Goal: Task Accomplishment & Management: Manage account settings

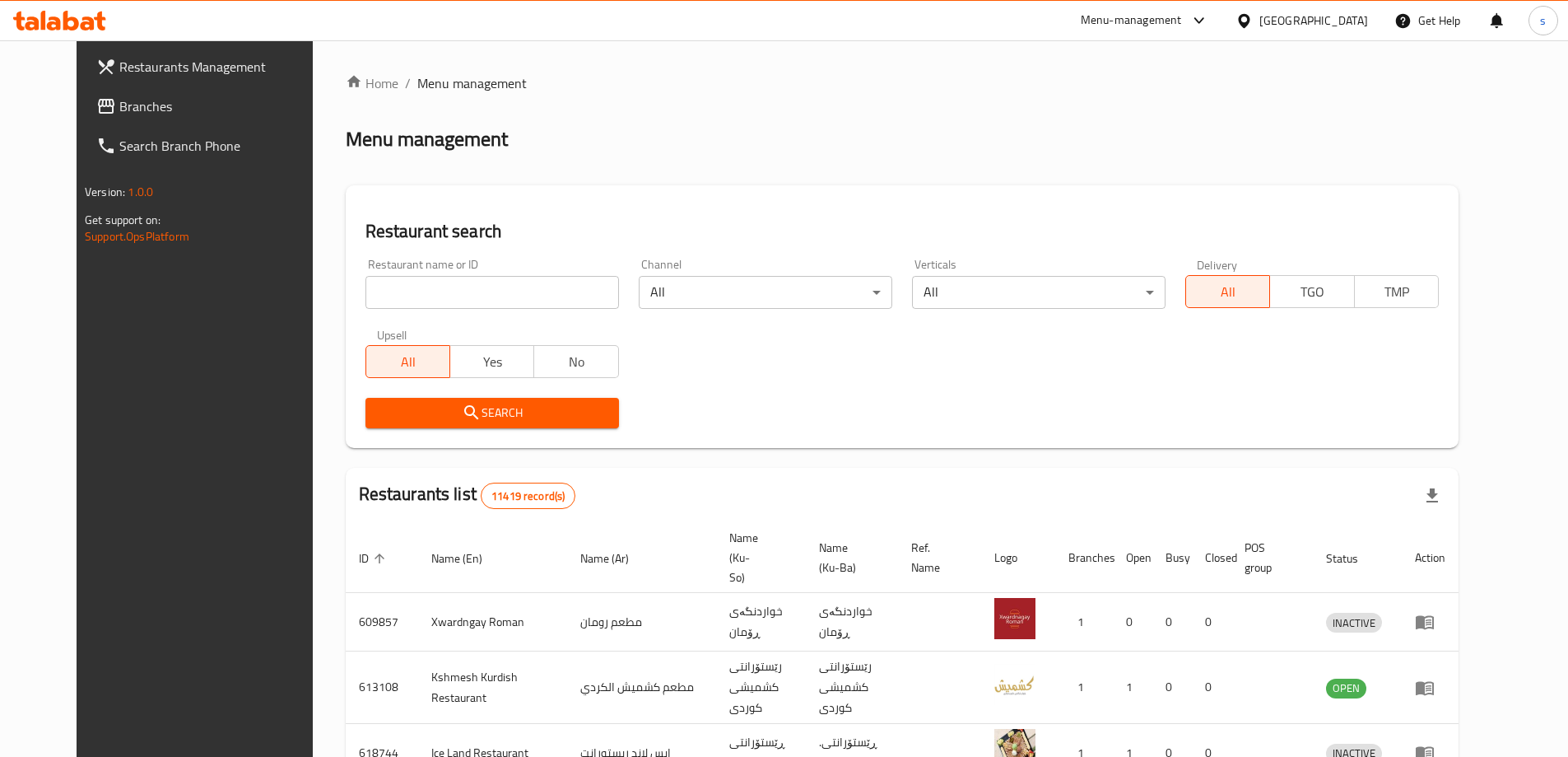
click at [416, 285] on input "search" at bounding box center [492, 292] width 253 height 33
paste input "775143"
type input "775143"
click button "Search" at bounding box center [492, 413] width 253 height 31
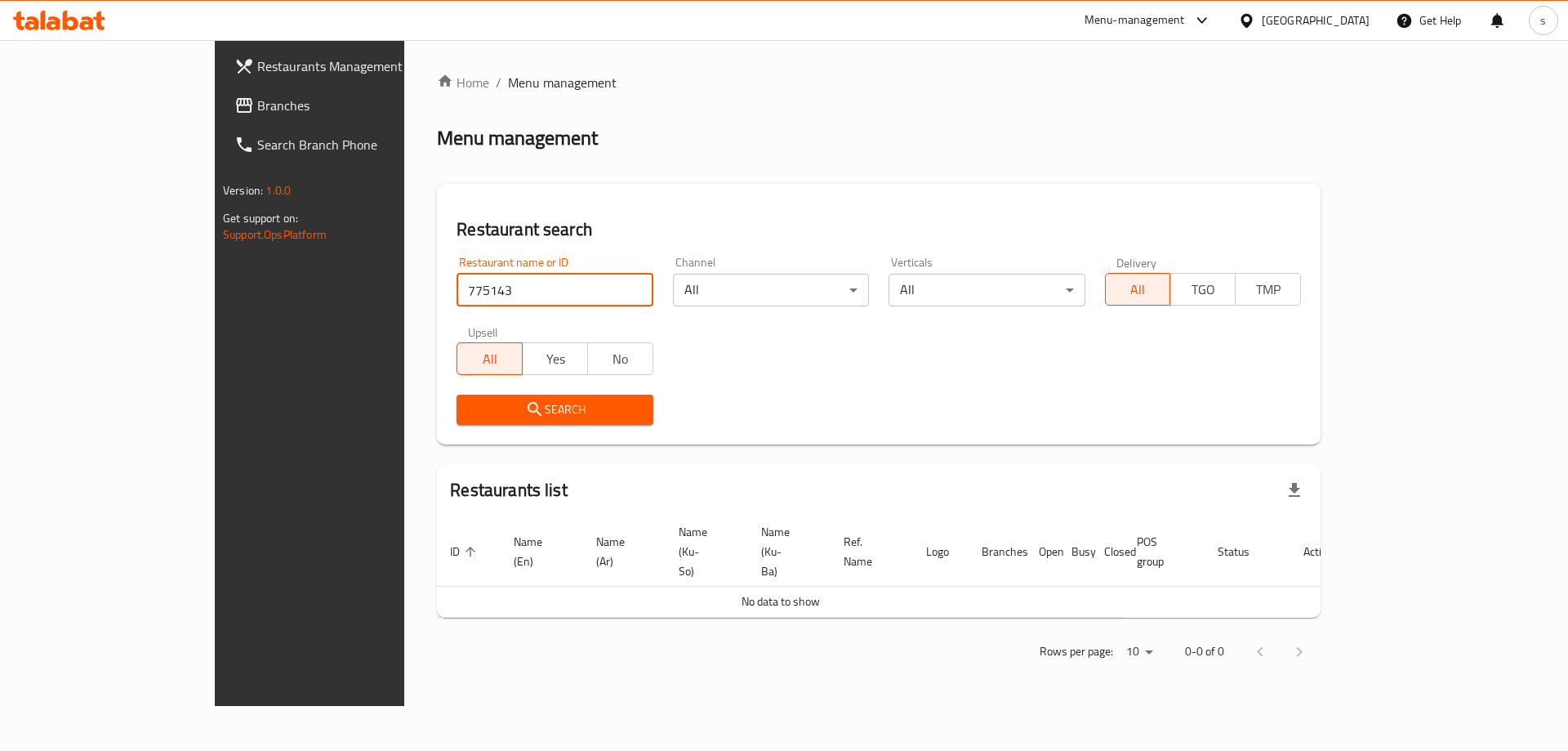
click at [257, 114] on span "Branches" at bounding box center [360, 105] width 207 height 19
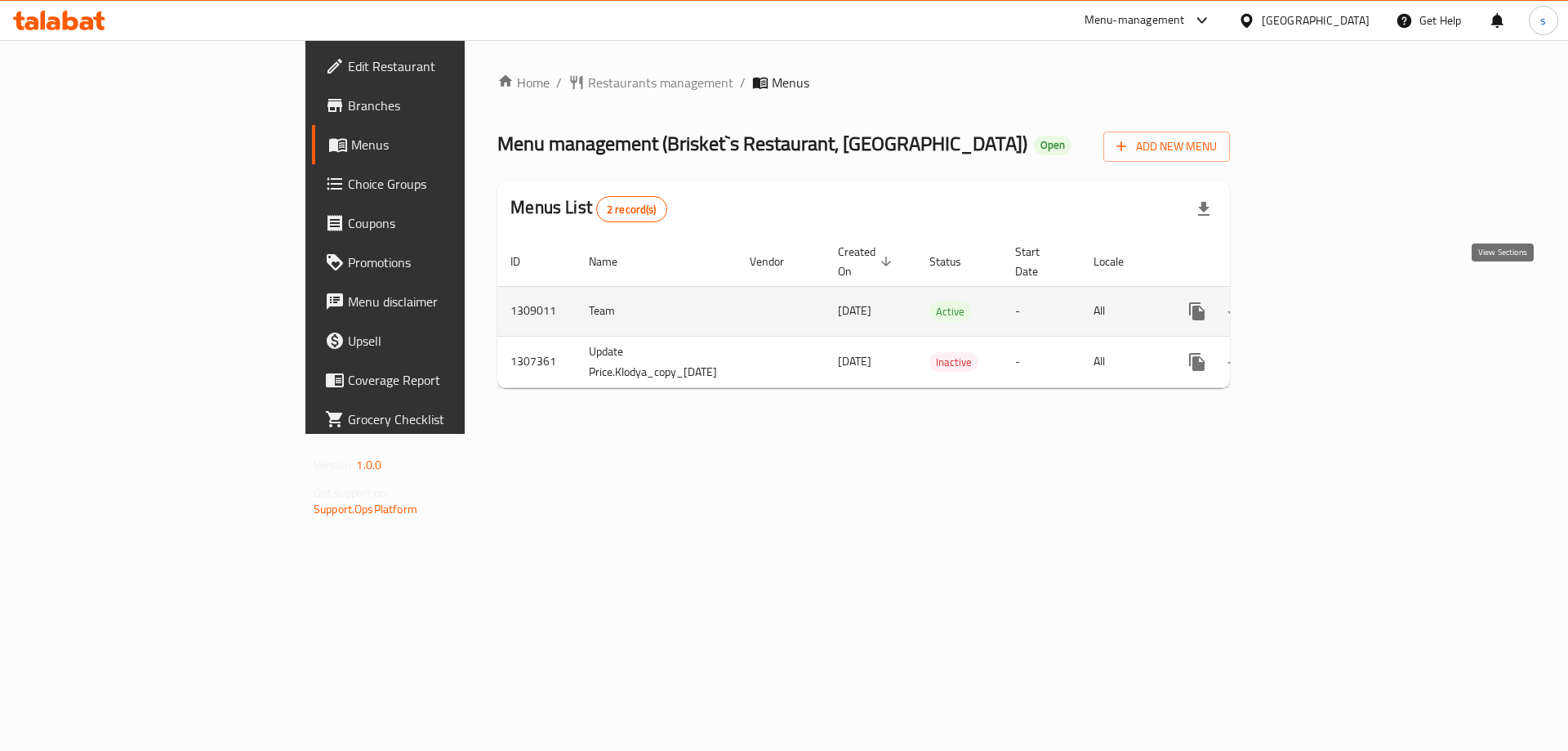
click at [1324, 301] on icon "enhanced table" at bounding box center [1314, 311] width 19 height 19
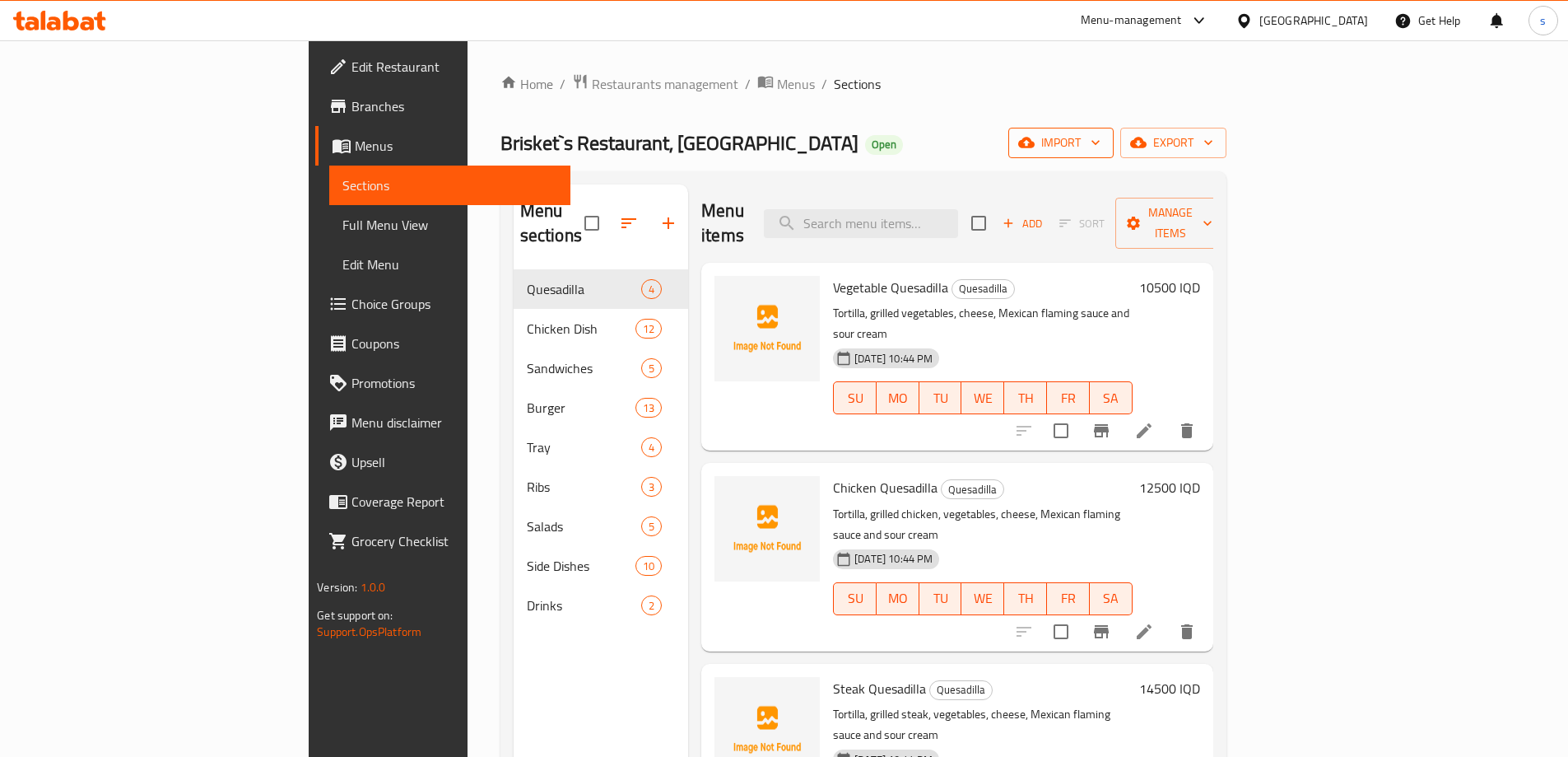
click at [1100, 144] on span "import" at bounding box center [1060, 143] width 79 height 20
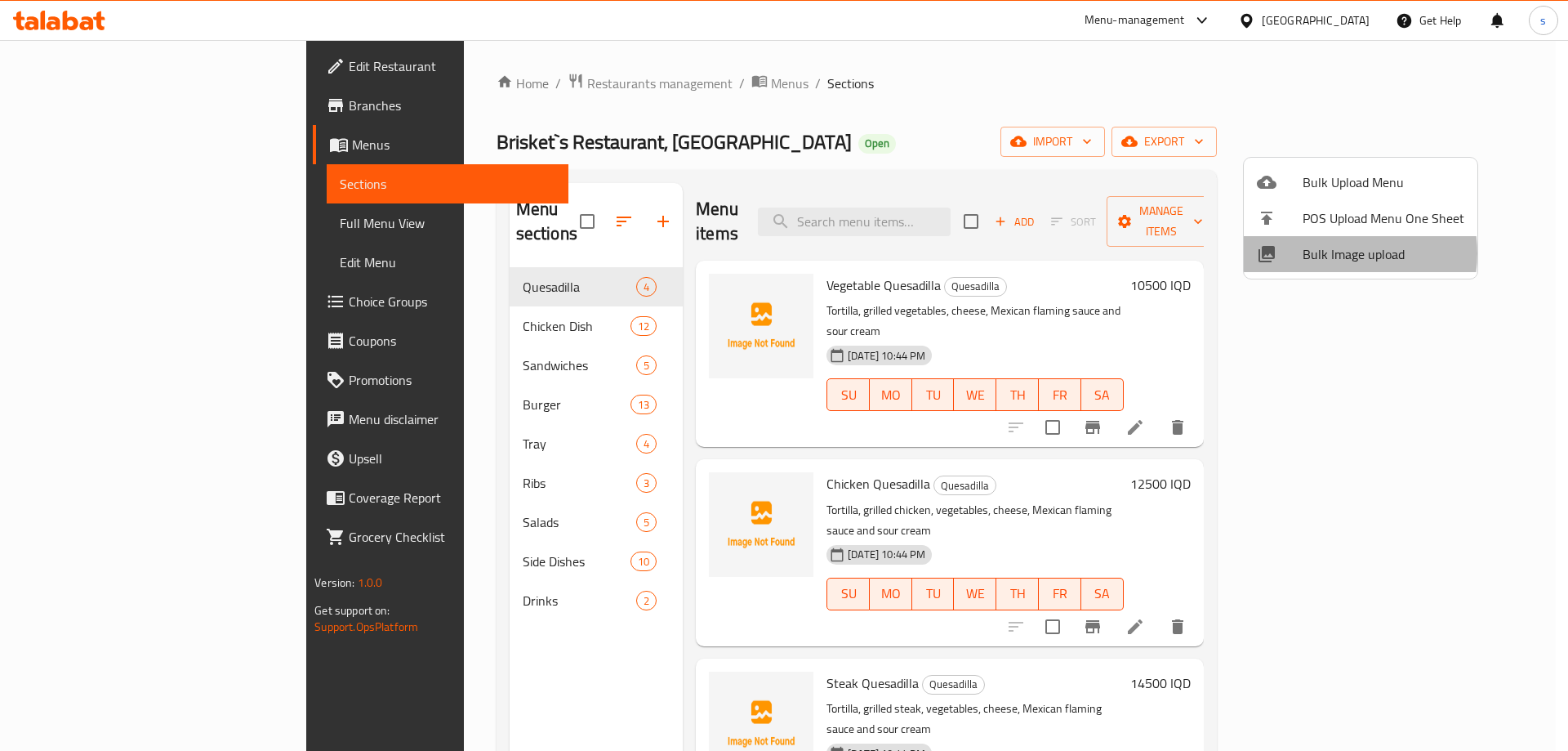
click at [1336, 253] on span "Bulk Image upload" at bounding box center [1383, 253] width 162 height 19
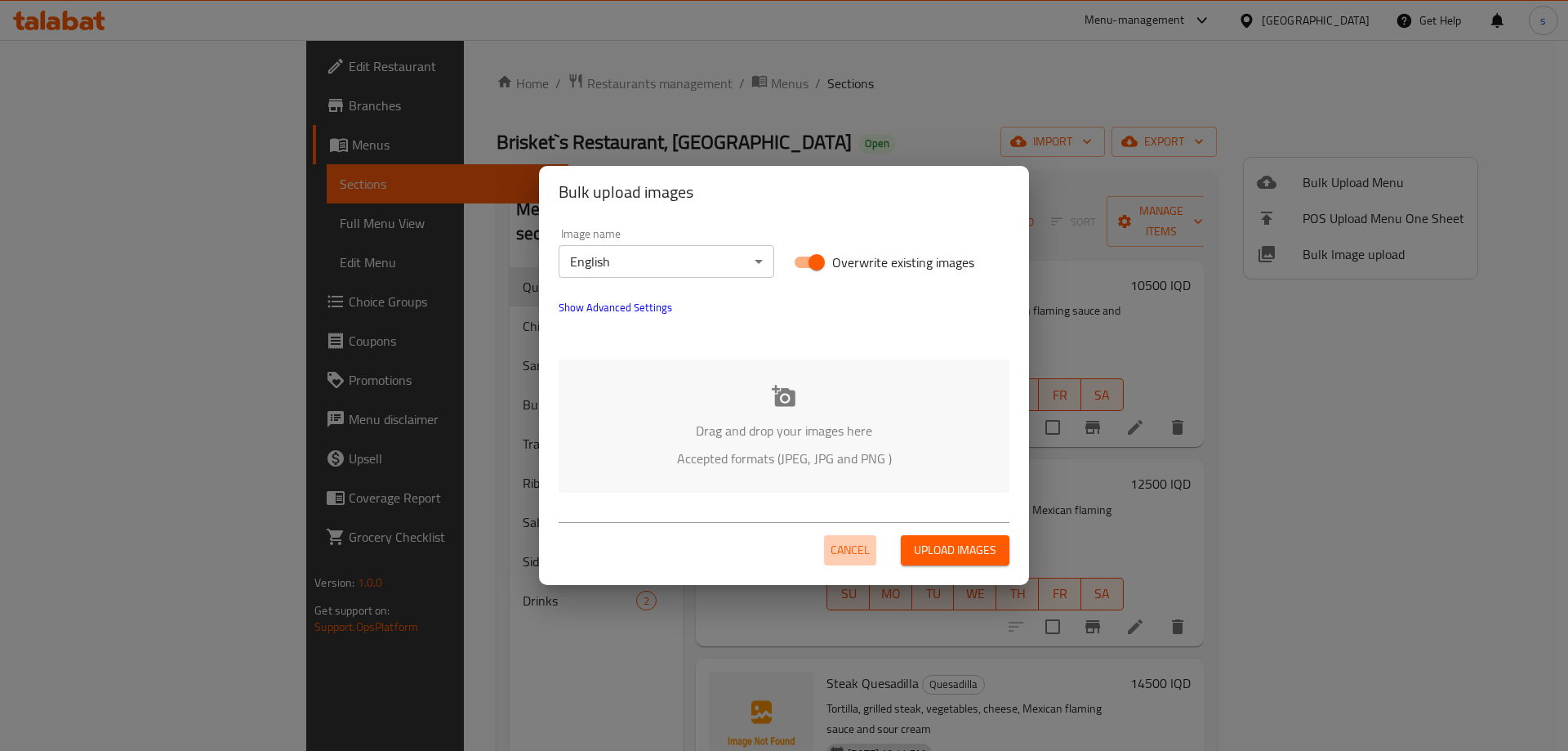
click at [854, 535] on button "Cancel" at bounding box center [850, 550] width 52 height 30
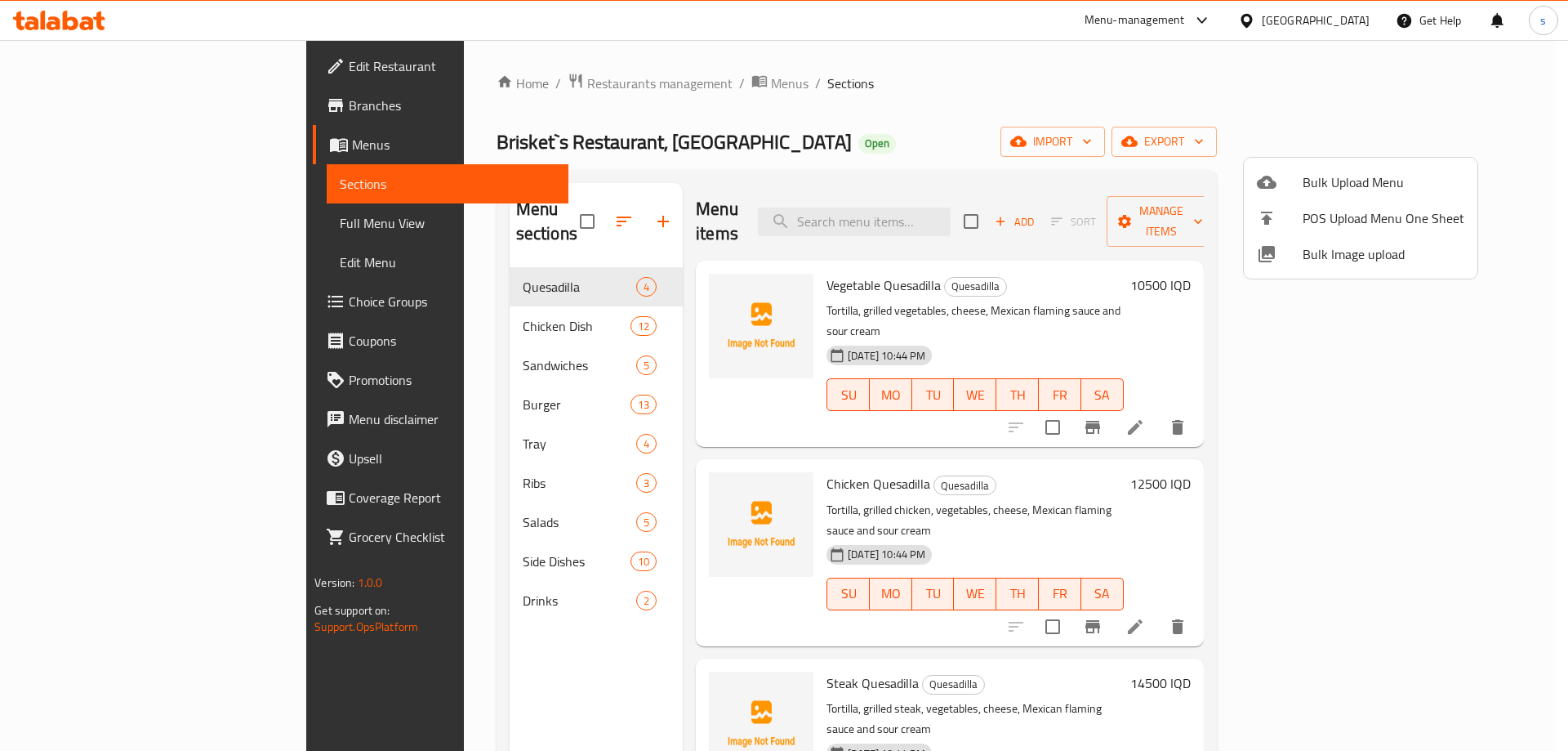
click at [1363, 167] on li "Bulk Upload Menu" at bounding box center [1360, 182] width 234 height 36
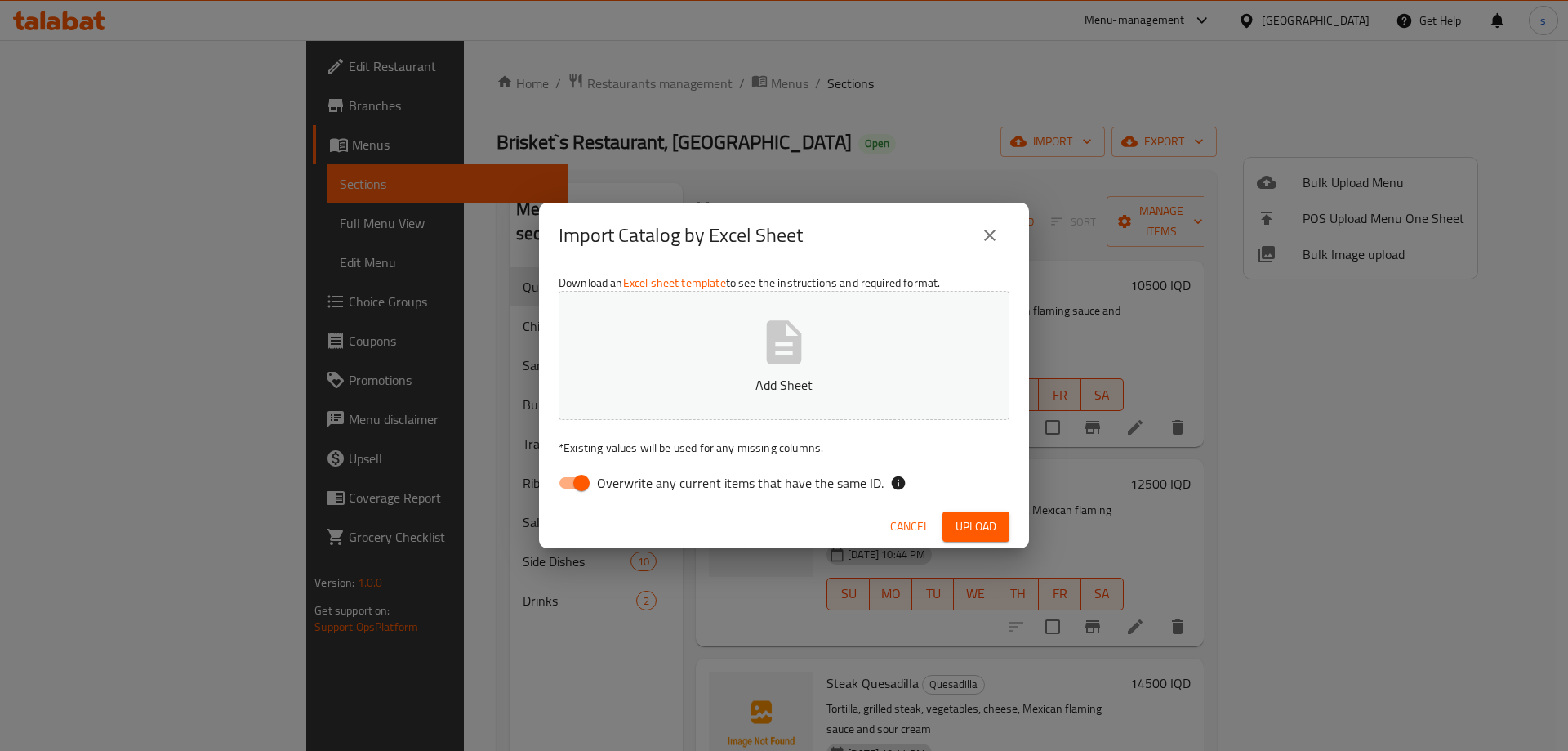
click at [815, 397] on button "Add Sheet" at bounding box center [784, 355] width 450 height 129
click at [574, 484] on input "Overwrite any current items that have the same ID." at bounding box center [581, 483] width 93 height 31
checkbox input "false"
click at [970, 525] on span "Upload" at bounding box center [976, 527] width 40 height 20
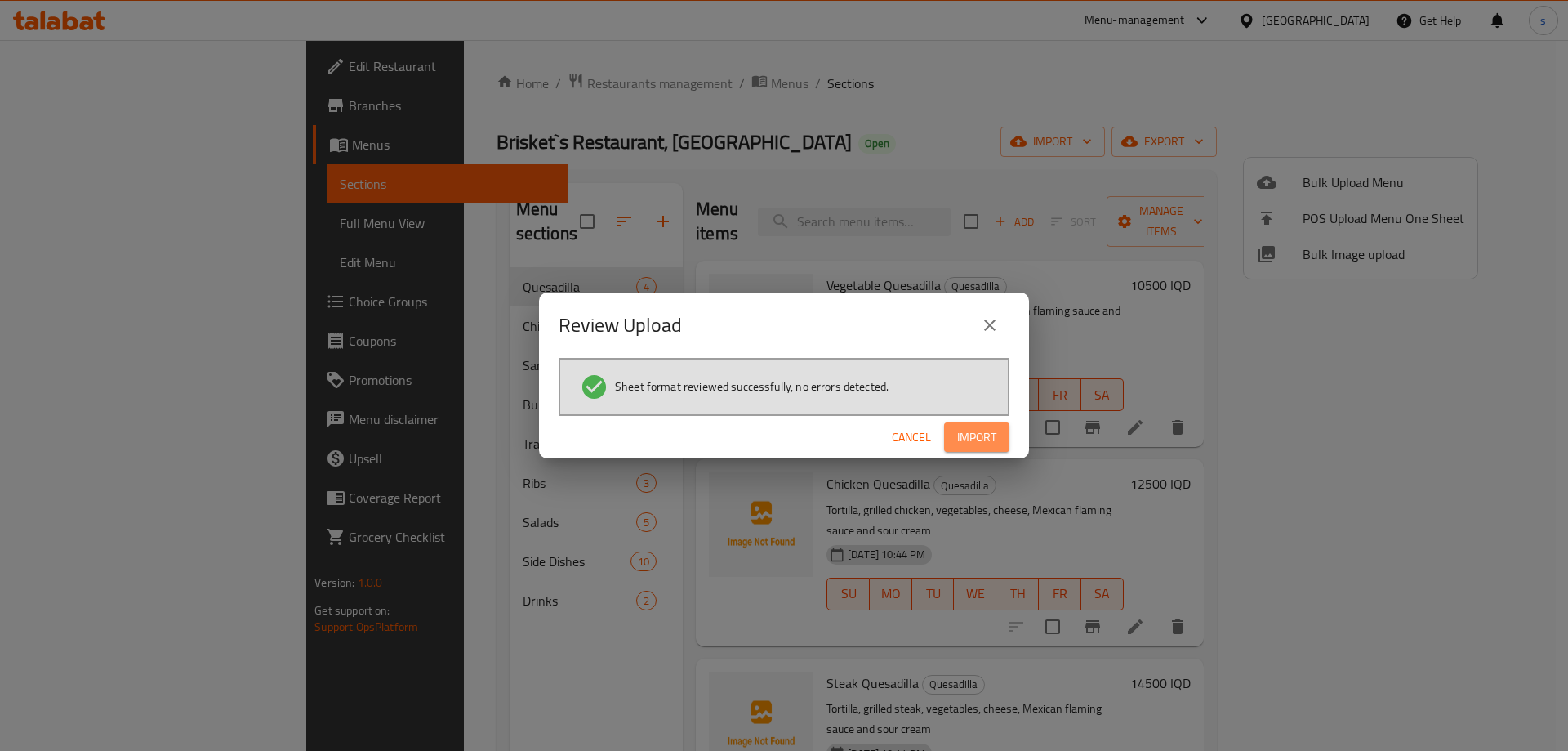
click at [994, 436] on span "Import" at bounding box center [976, 437] width 39 height 20
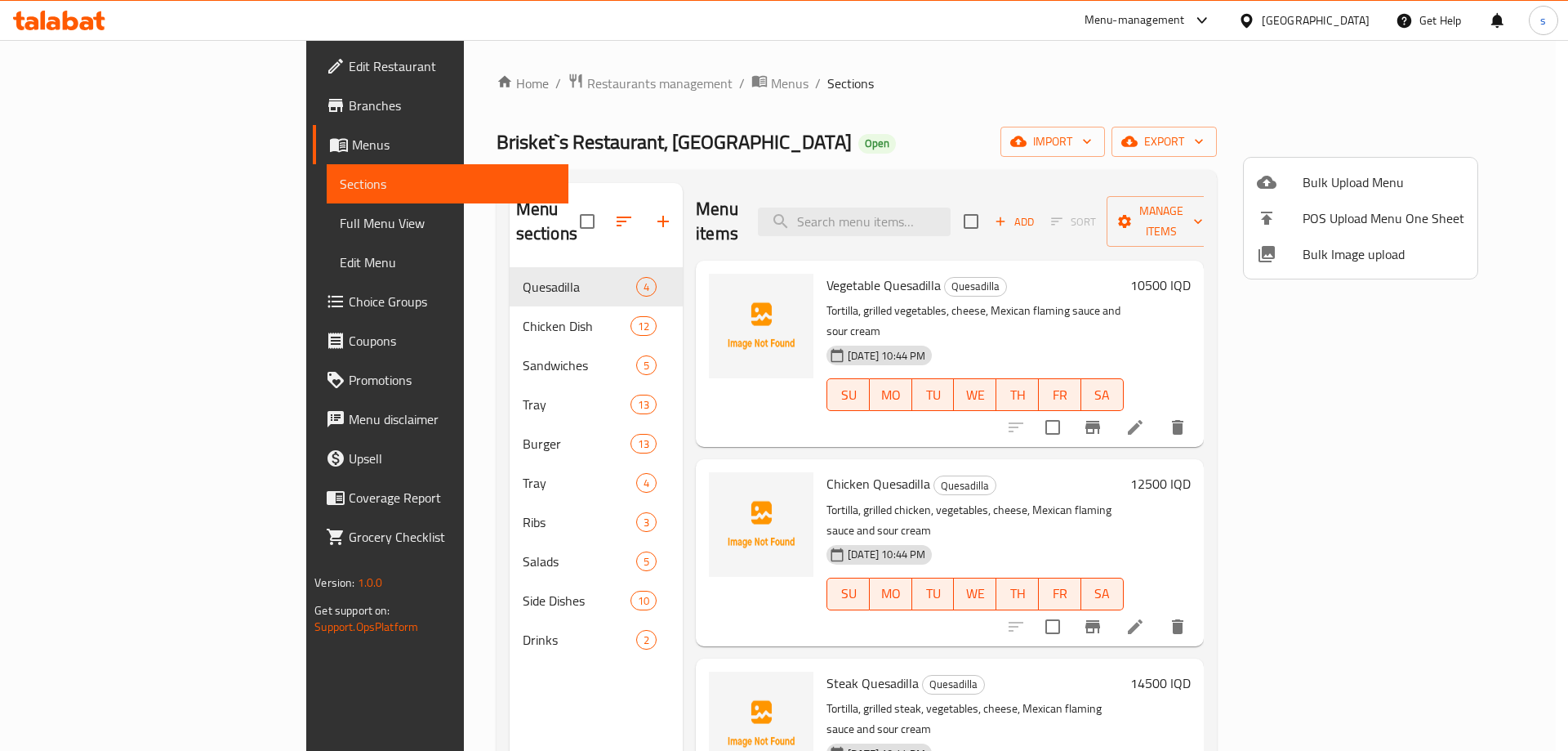
click at [390, 385] on div at bounding box center [784, 376] width 1568 height 751
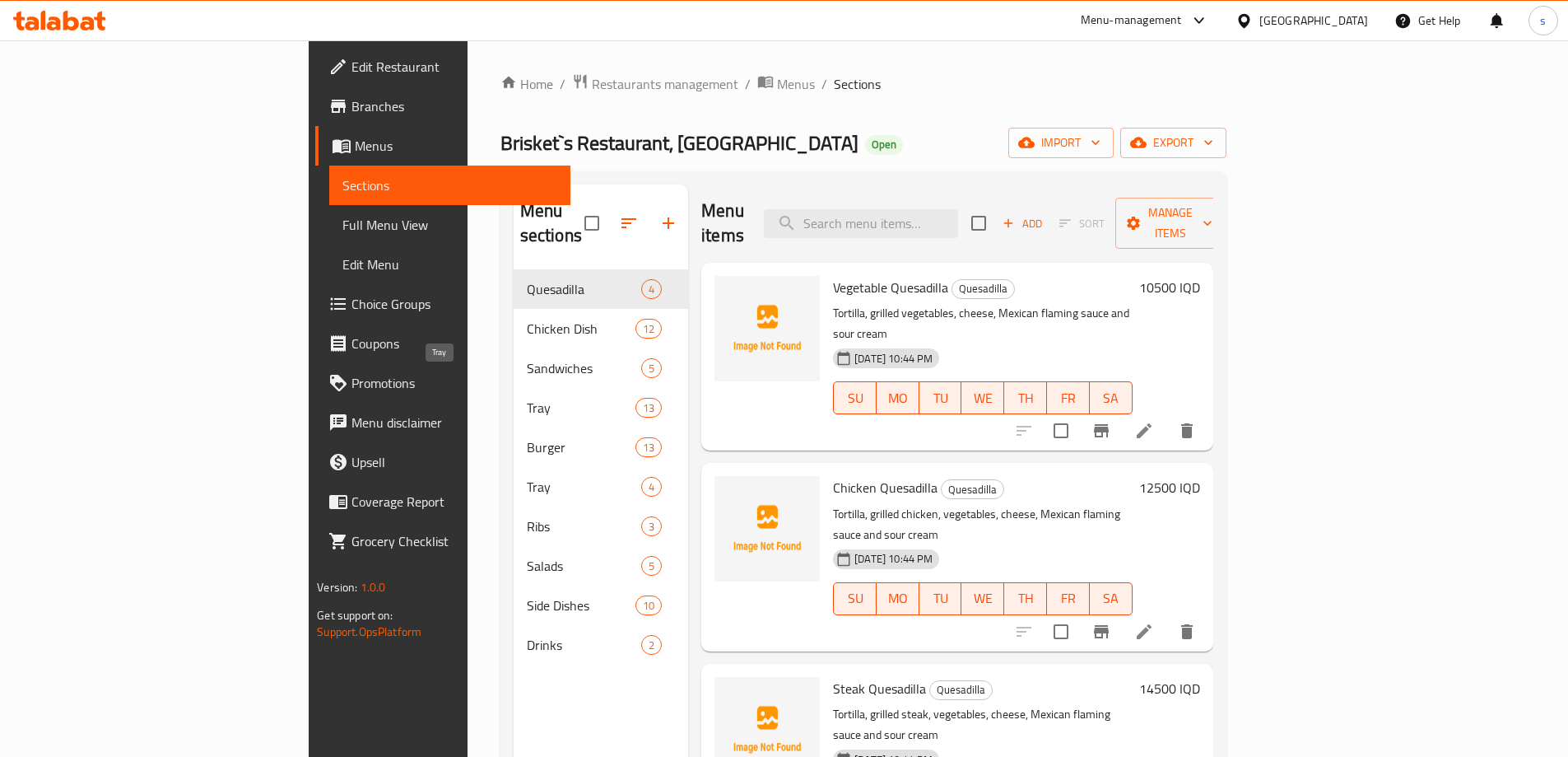
click at [527, 398] on span "Tray" at bounding box center [582, 407] width 109 height 20
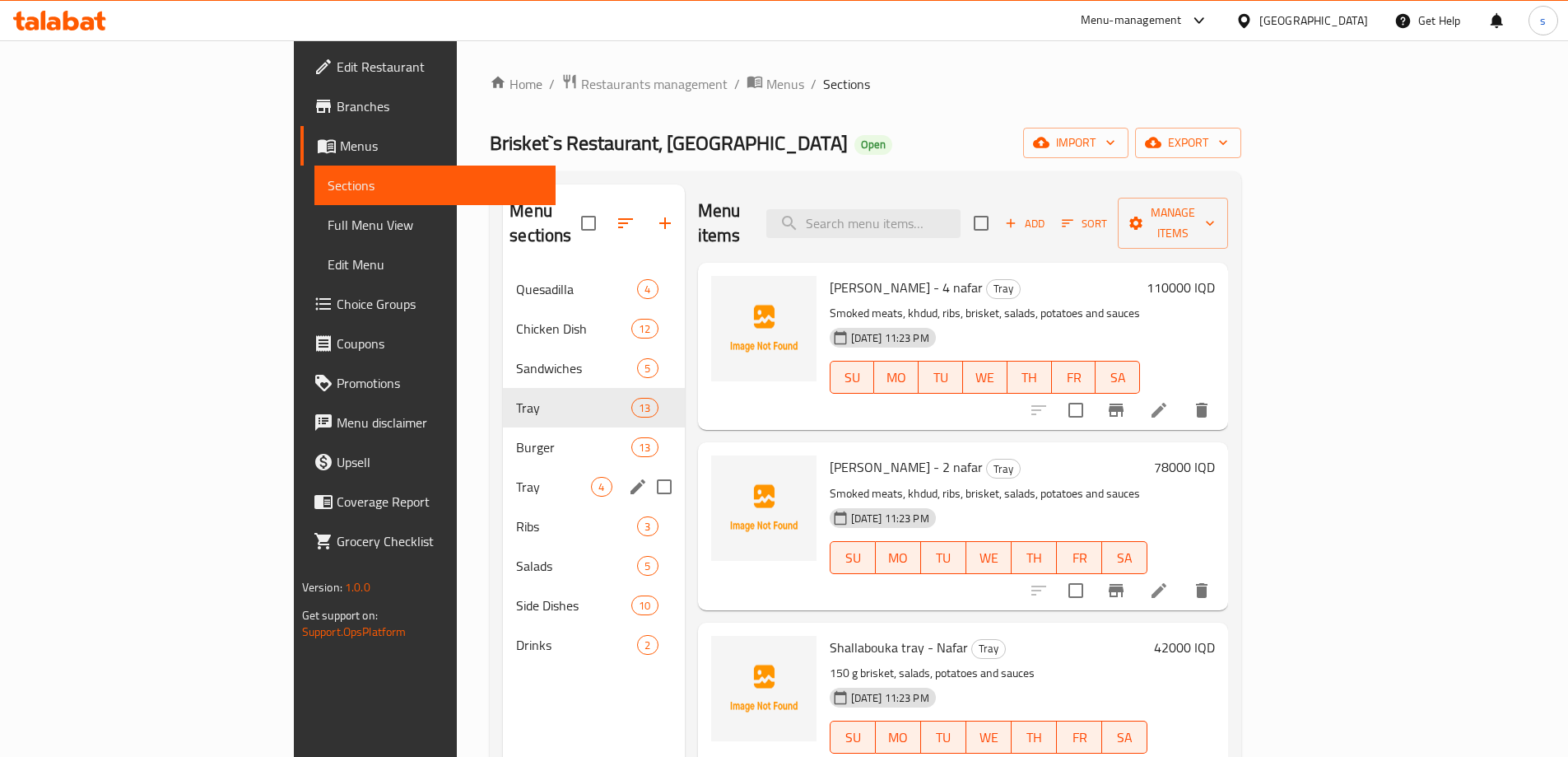
click at [503, 467] on div "Tray 4" at bounding box center [593, 487] width 181 height 39
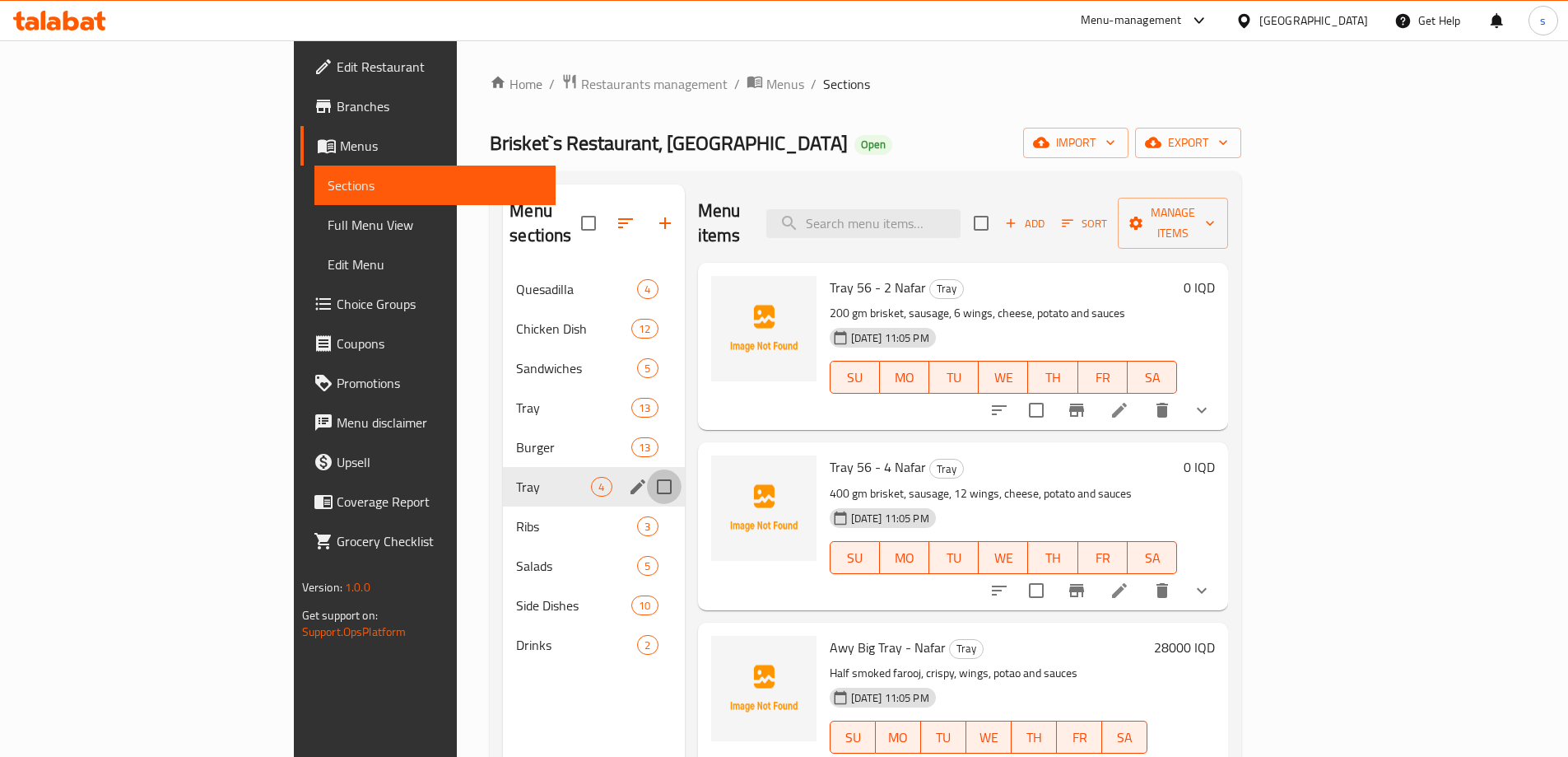
drag, startPoint x: 589, startPoint y: 464, endPoint x: 571, endPoint y: 475, distance: 21.1
click at [647, 470] on input "Menu sections" at bounding box center [664, 487] width 35 height 35
click at [628, 476] on icon "edit" at bounding box center [638, 486] width 20 height 20
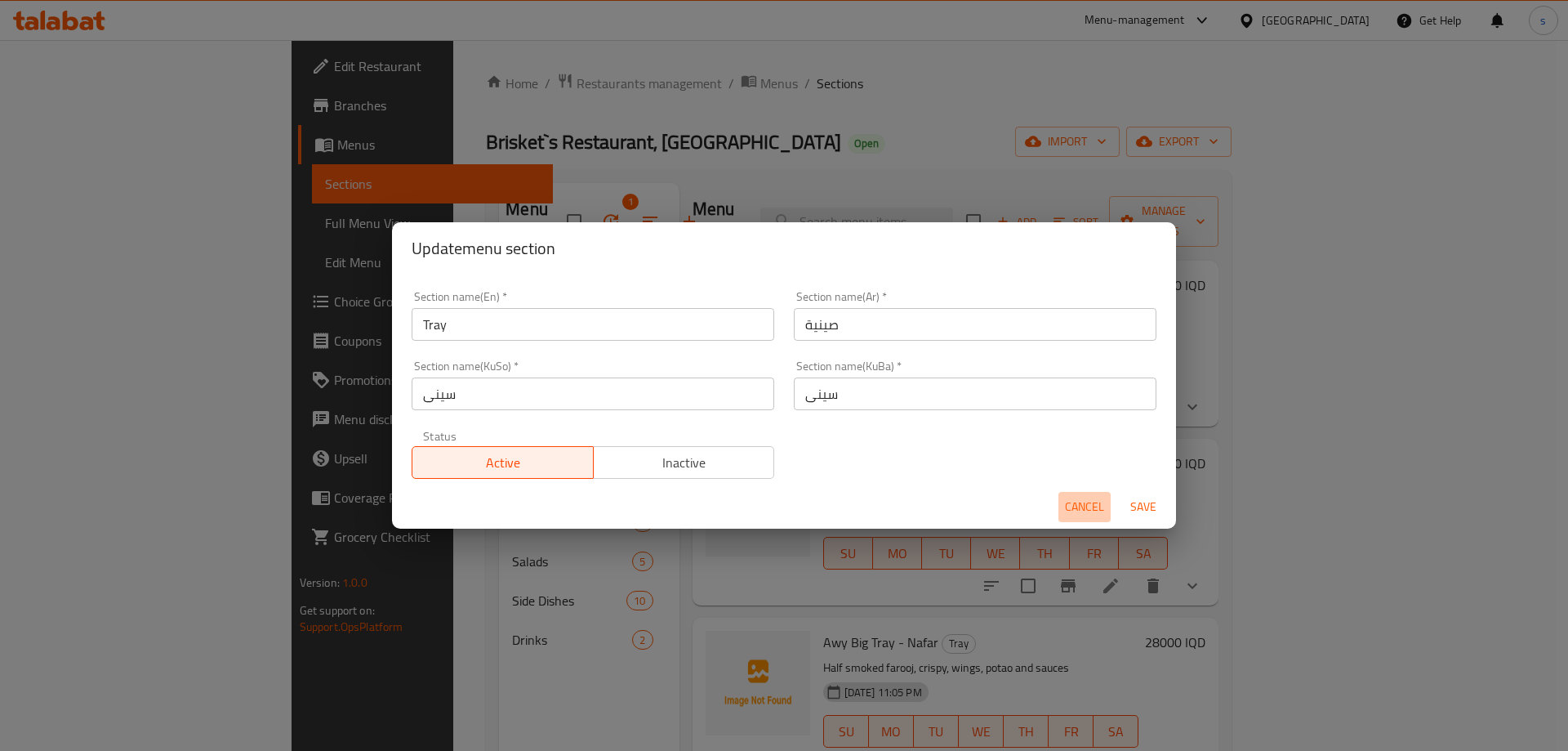
click at [1093, 499] on span "Cancel" at bounding box center [1084, 507] width 39 height 20
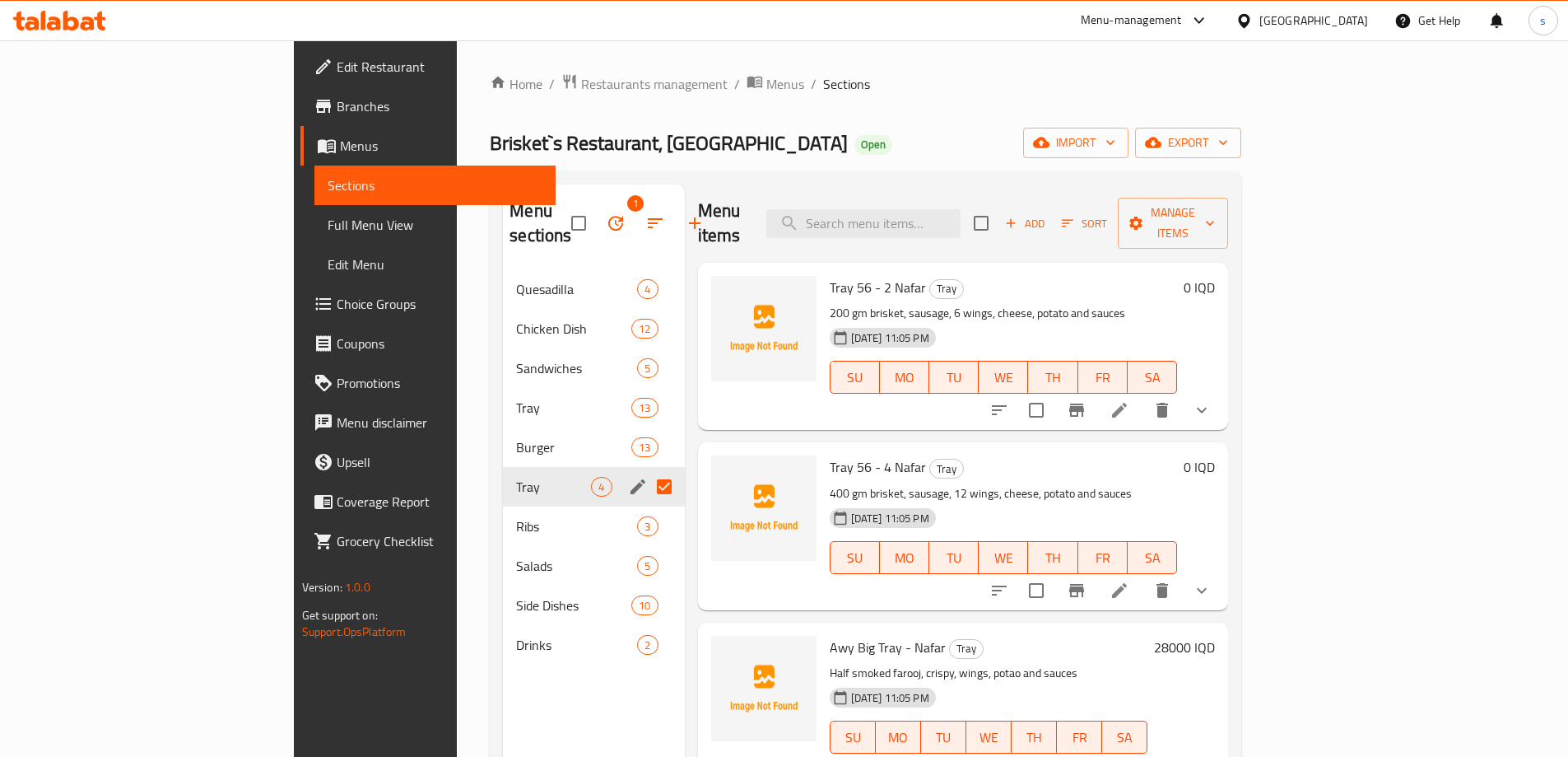
click at [647, 470] on input "Menu sections" at bounding box center [664, 487] width 35 height 35
checkbox input "false"
click at [516, 476] on span "Tray" at bounding box center [554, 486] width 75 height 20
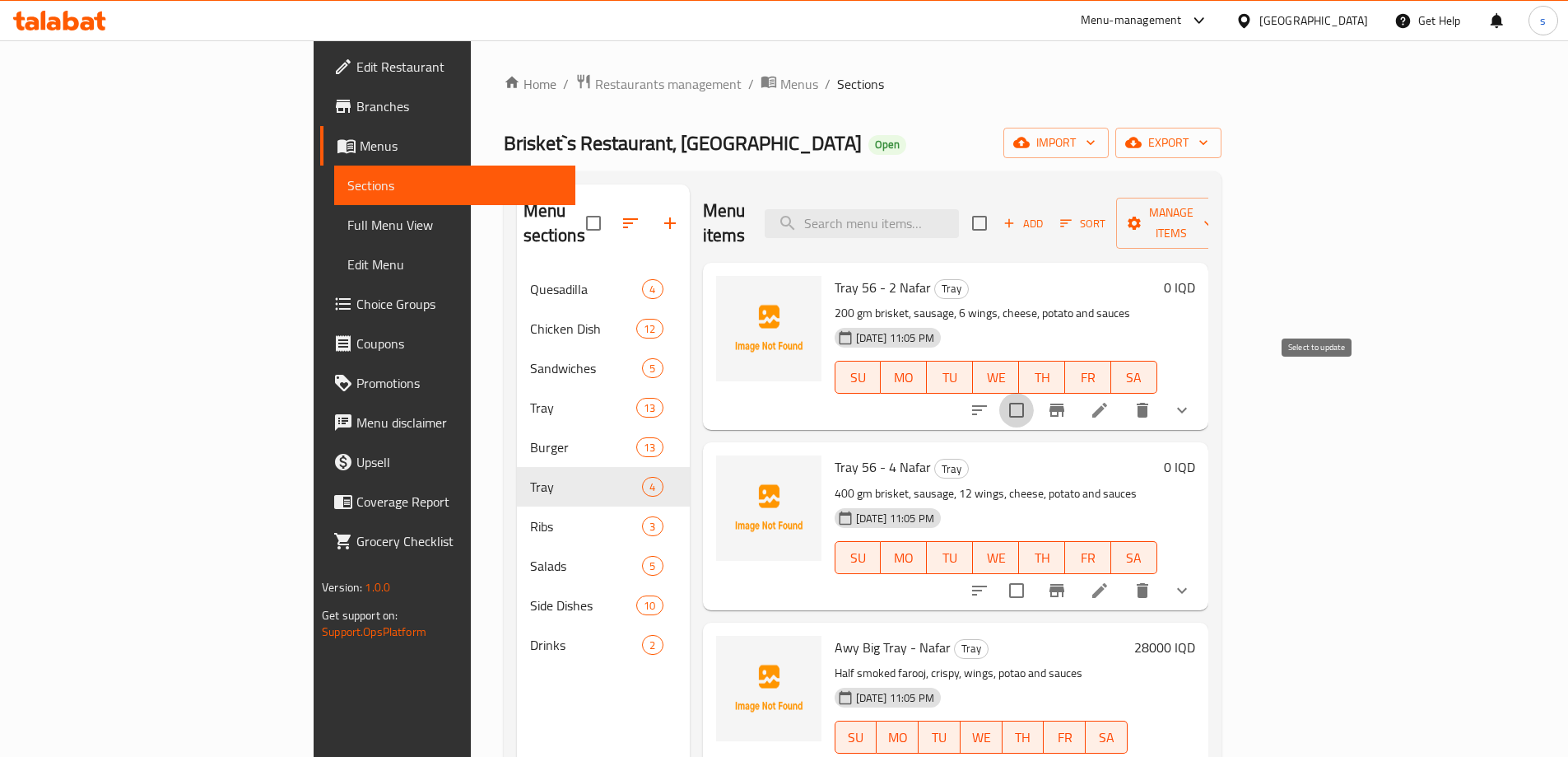
click at [1034, 393] on input "checkbox" at bounding box center [1016, 410] width 35 height 35
checkbox input "true"
click at [1034, 573] on input "checkbox" at bounding box center [1016, 590] width 35 height 35
checkbox input "true"
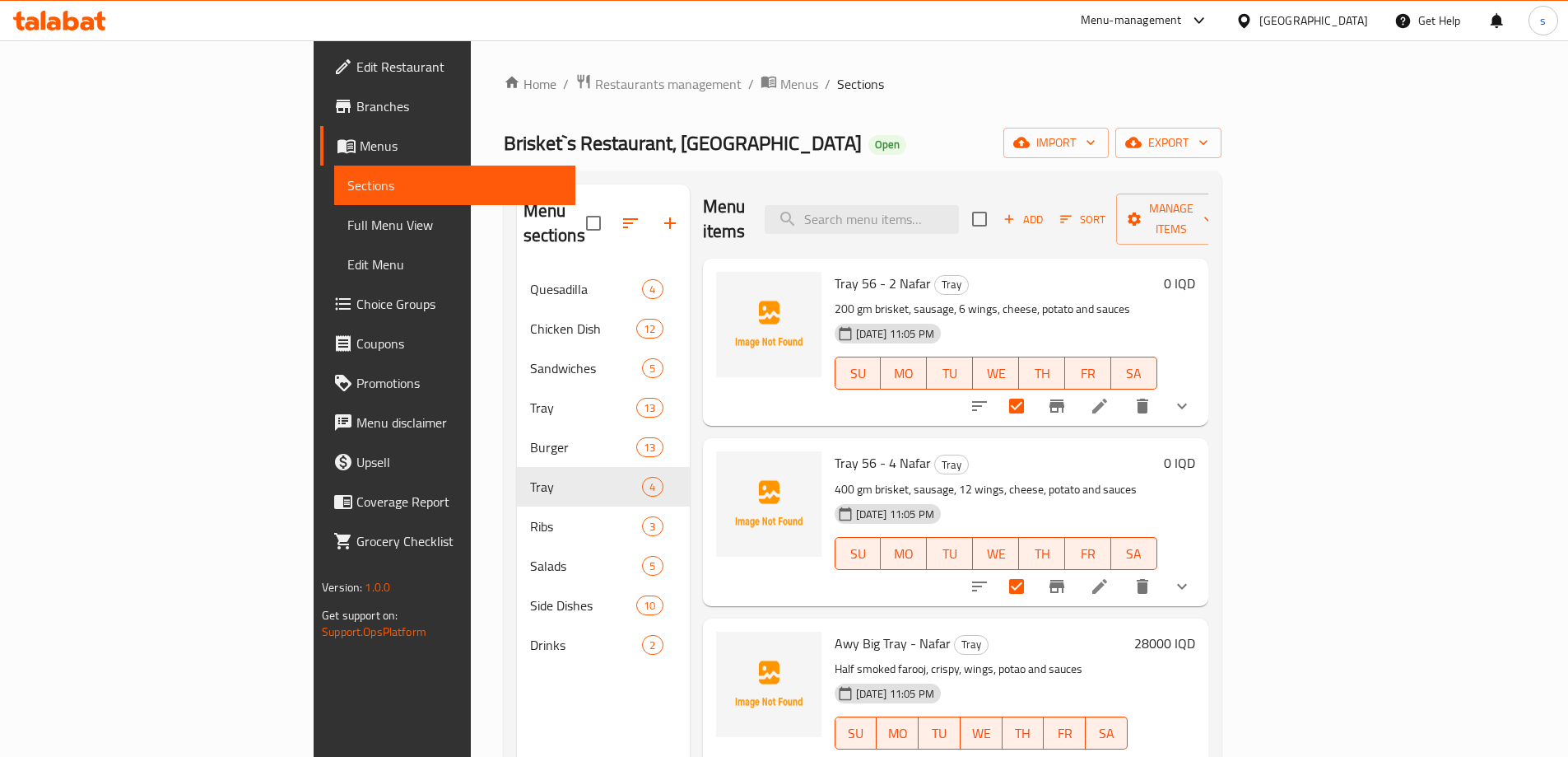
scroll to position [71, 0]
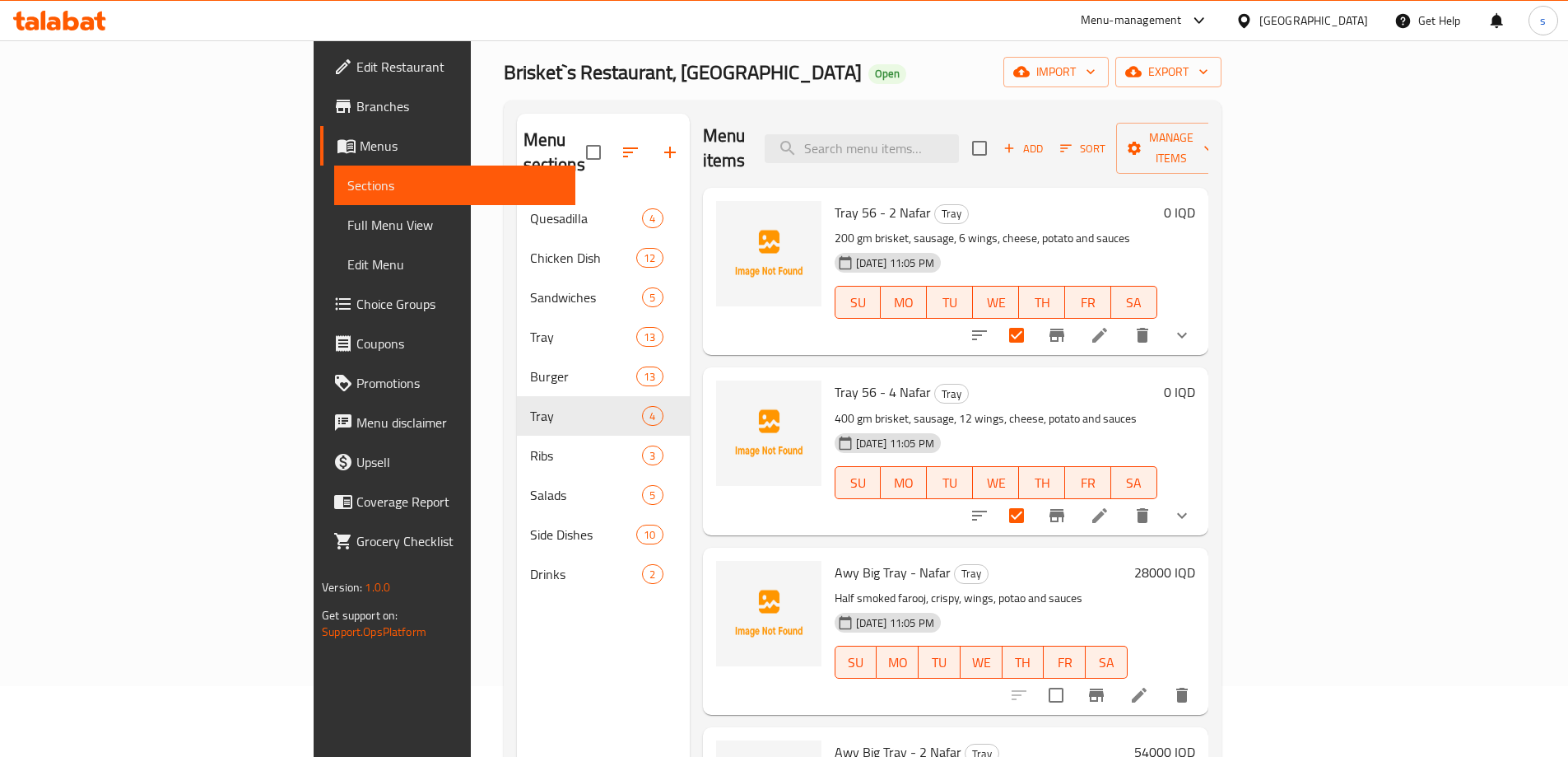
click at [1202, 316] on button "show more" at bounding box center [1182, 335] width 39 height 39
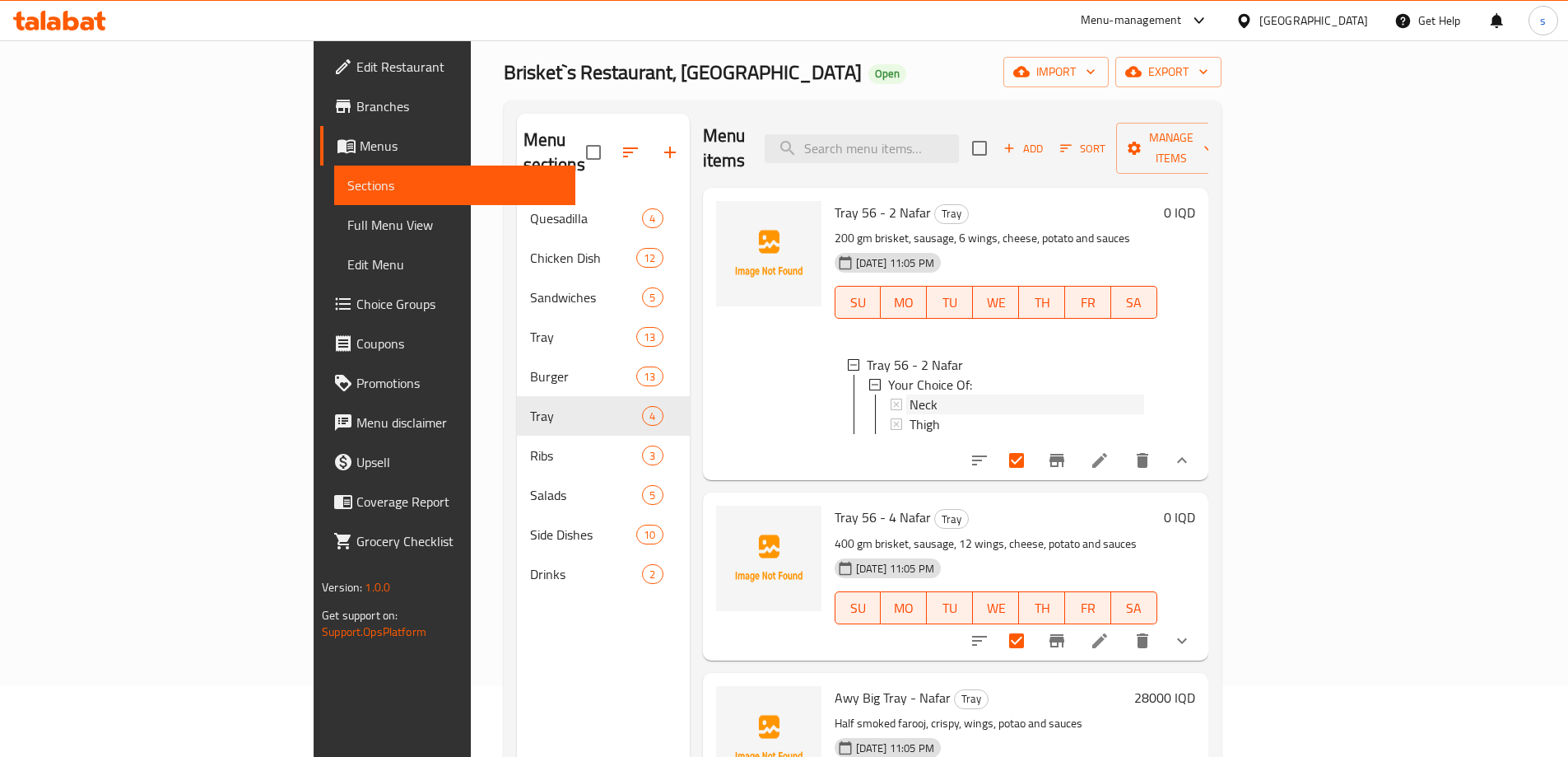
click at [957, 395] on div "Neck" at bounding box center [1027, 404] width 235 height 20
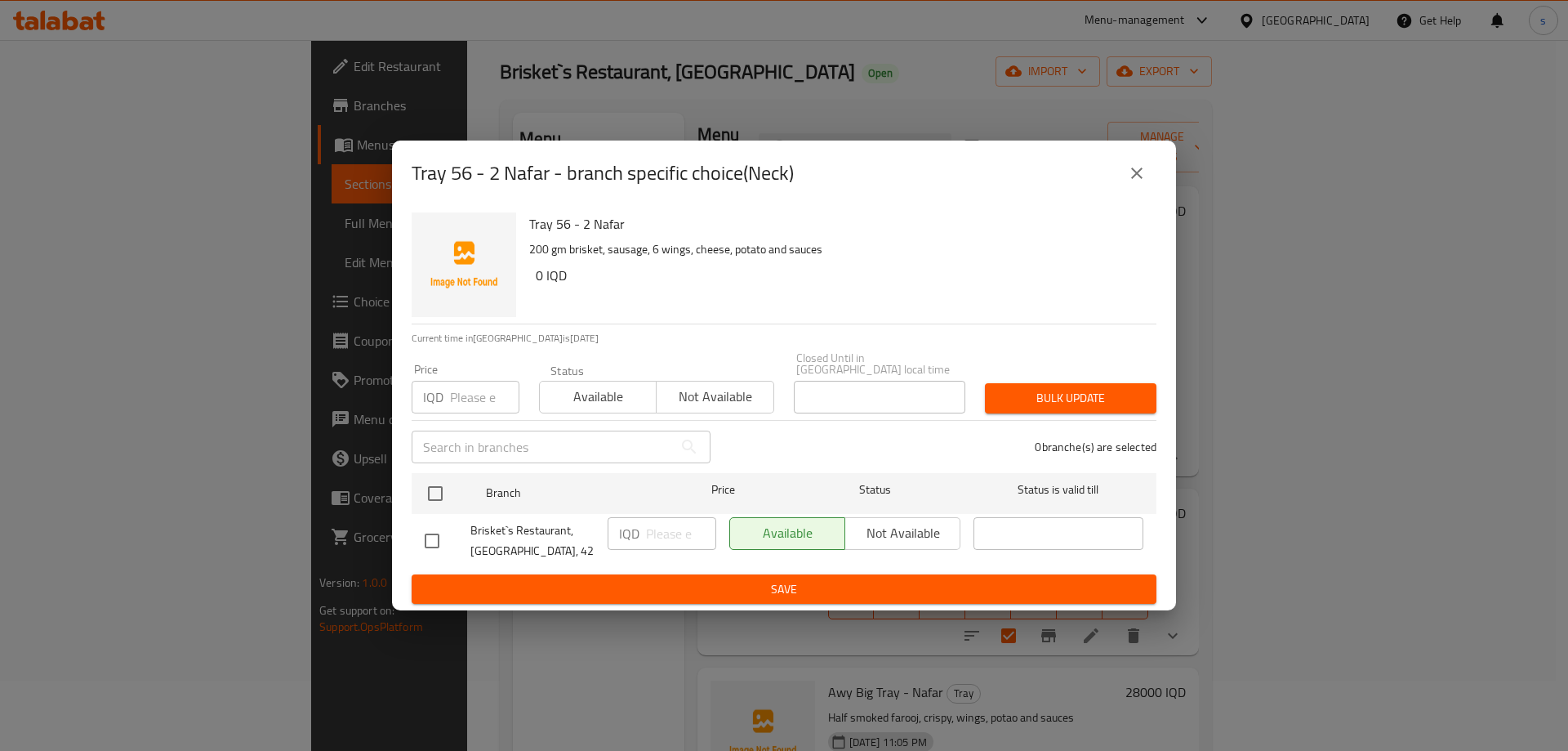
click at [1134, 176] on icon "close" at bounding box center [1137, 173] width 12 height 12
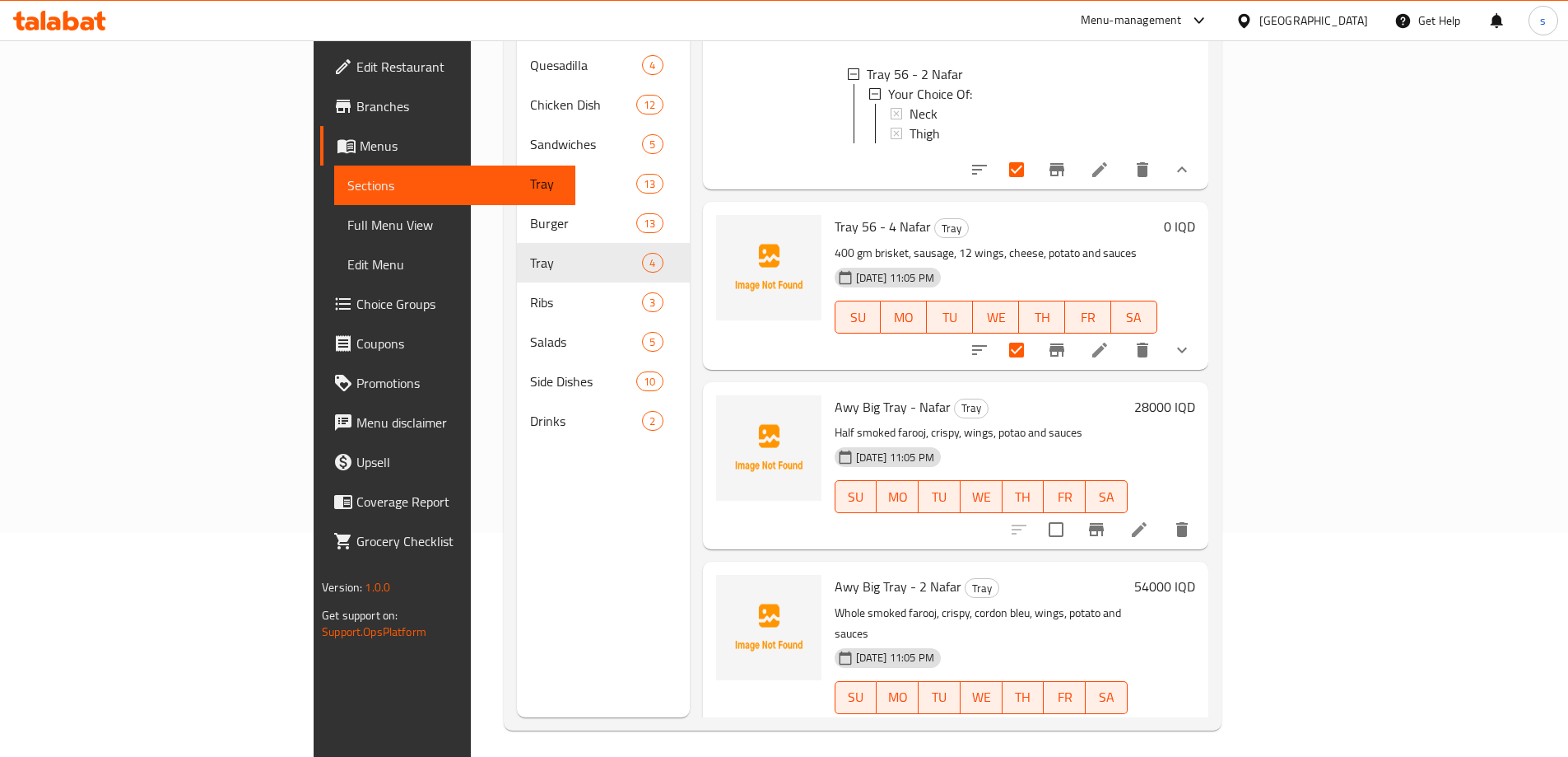
scroll to position [231, 0]
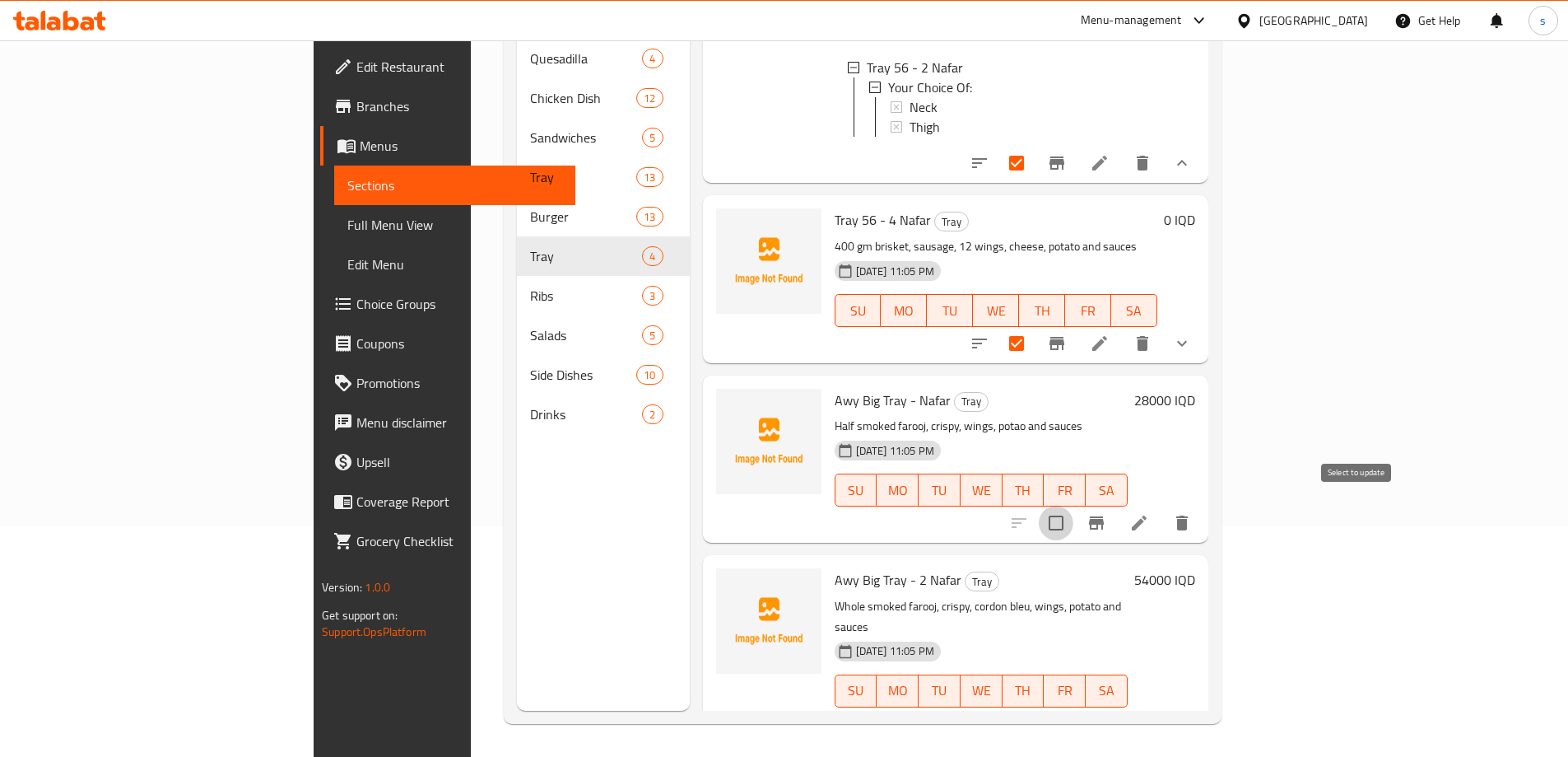
click at [1073, 521] on input "checkbox" at bounding box center [1056, 522] width 35 height 35
checkbox input "true"
click at [1073, 707] on input "checkbox" at bounding box center [1056, 724] width 35 height 35
checkbox input "true"
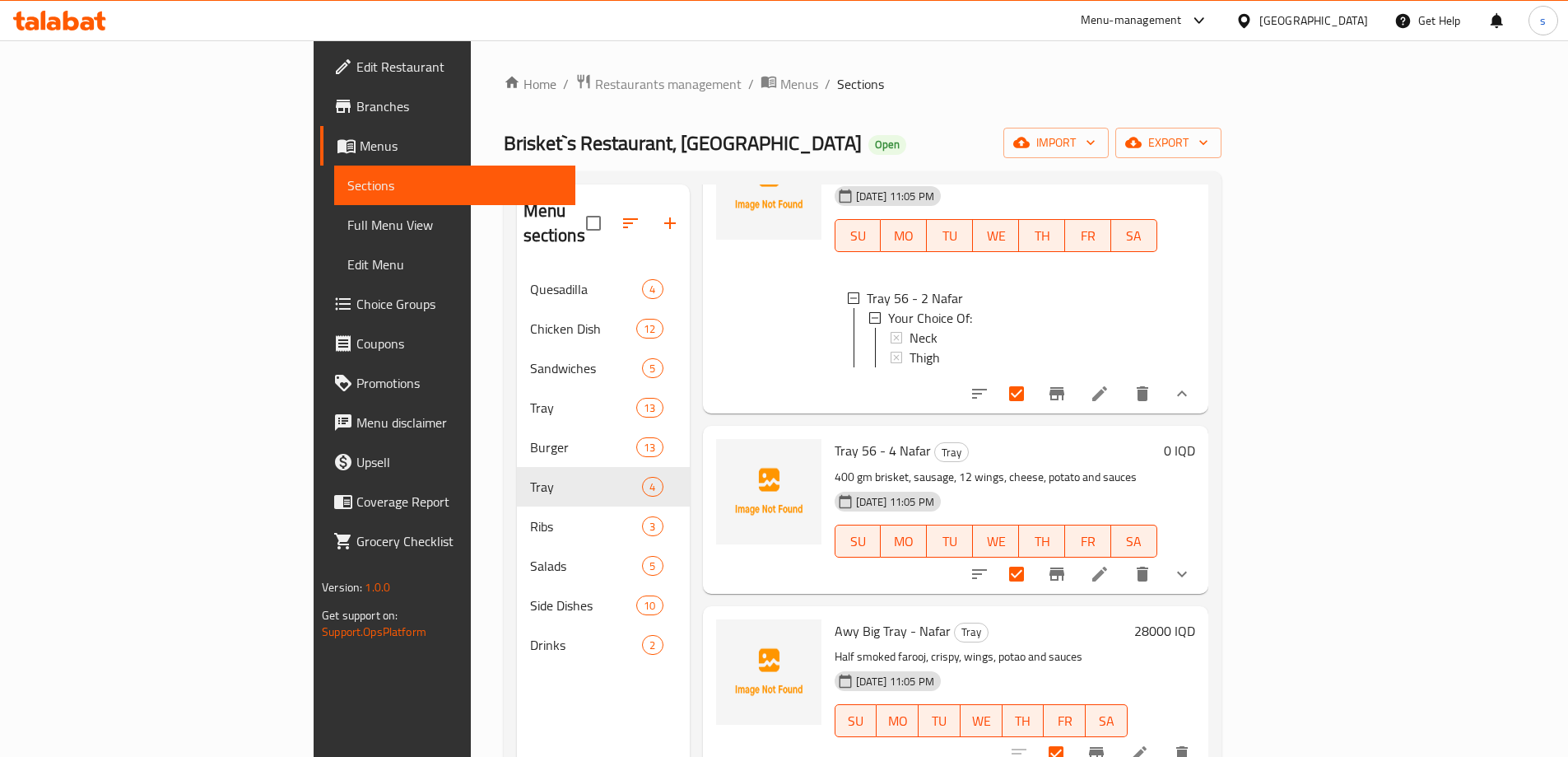
scroll to position [0, 0]
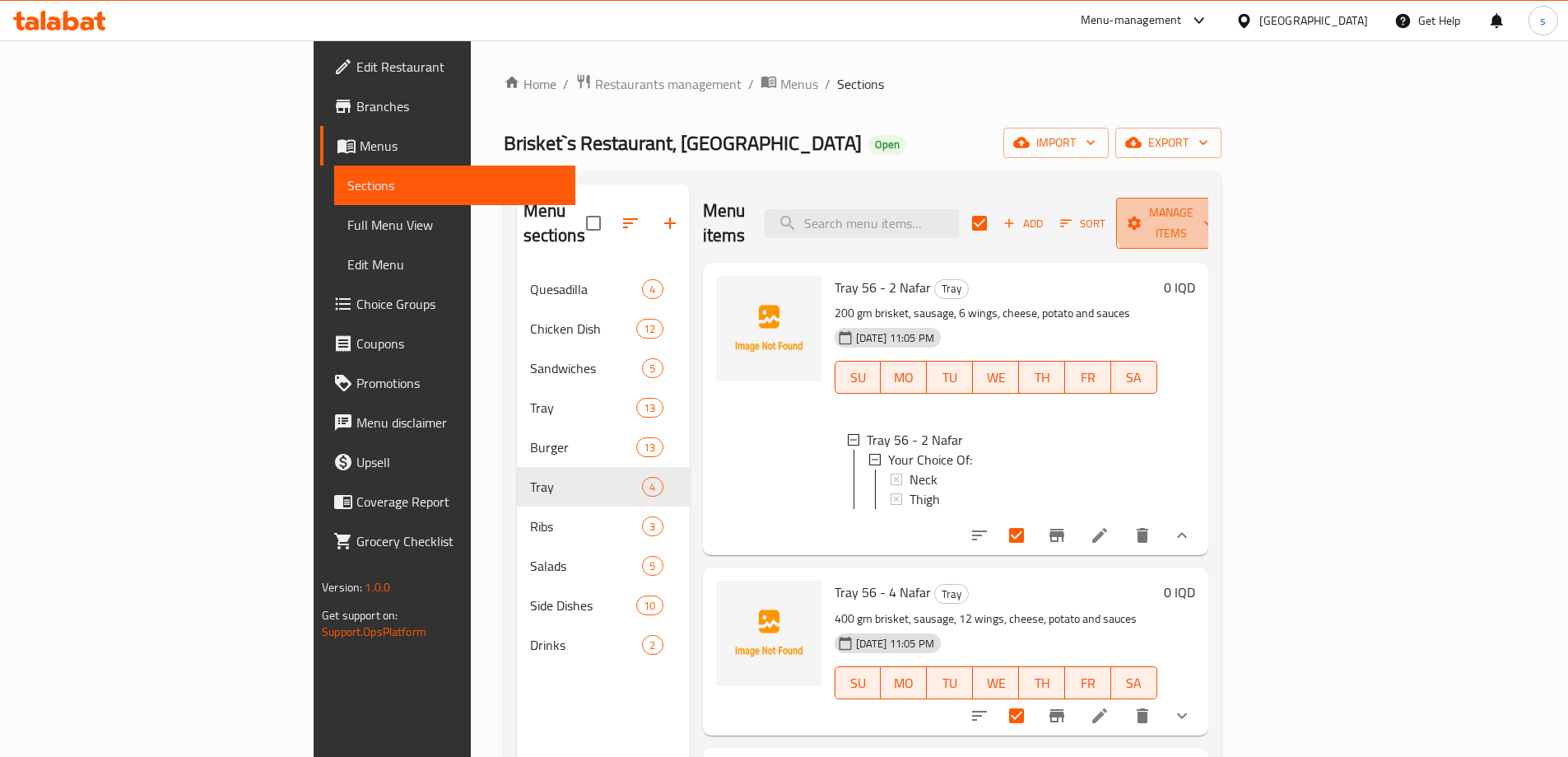
click at [1213, 216] on span "Manage items" at bounding box center [1171, 223] width 84 height 41
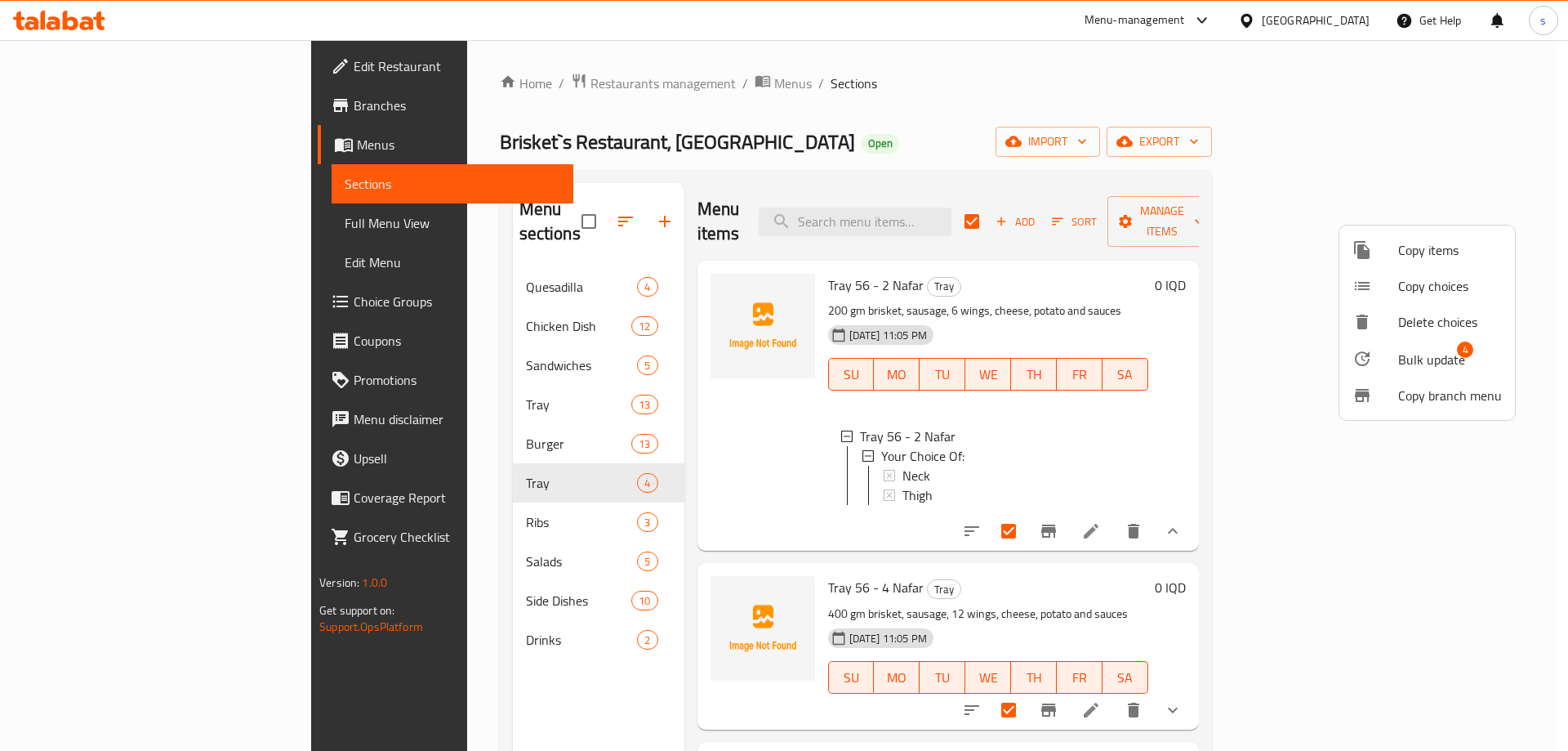
click at [1420, 353] on span "Bulk update" at bounding box center [1431, 359] width 67 height 19
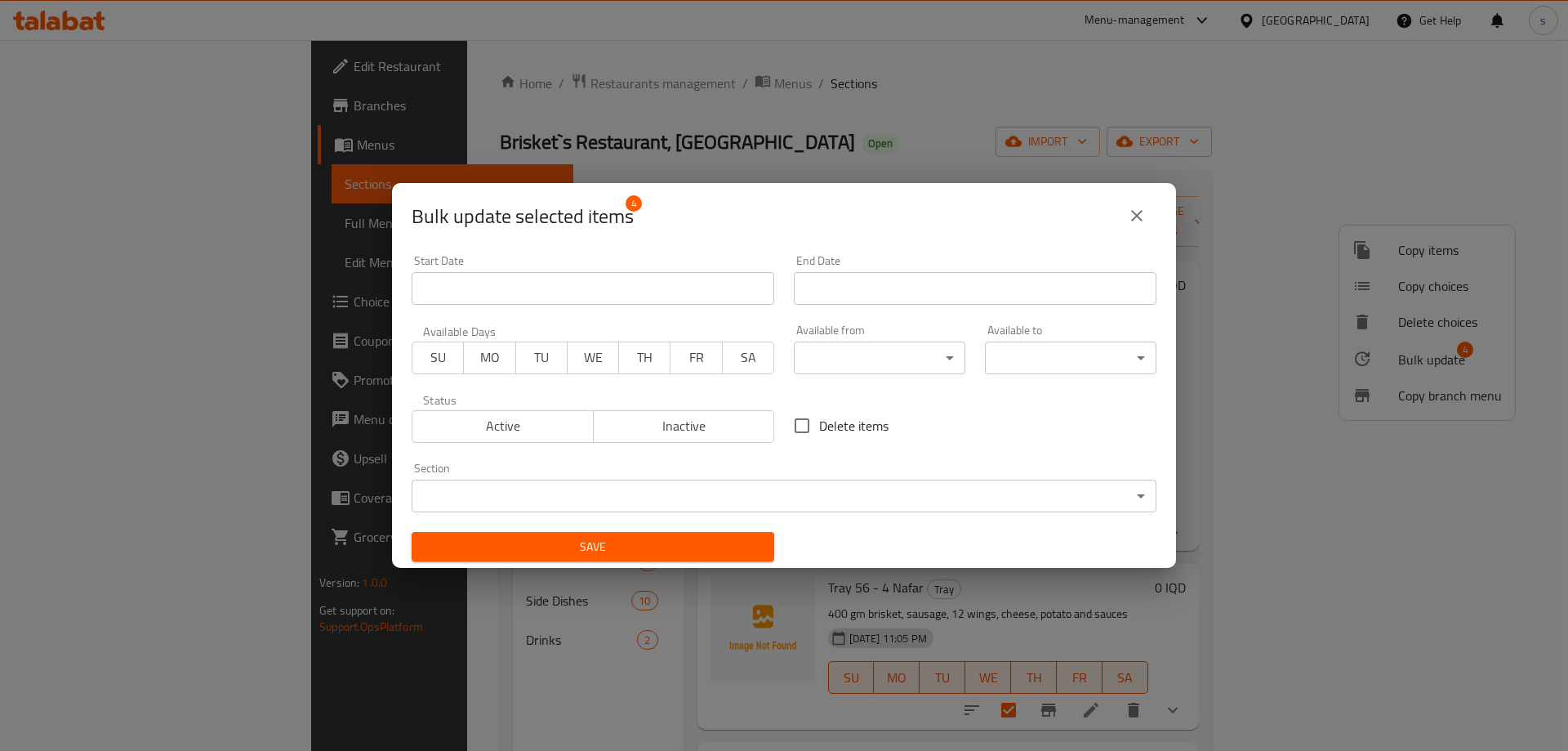
click at [584, 500] on body "​ Menu-management Iraq Get Help s Edit Restaurant Branches Menus Sections Full …" at bounding box center [784, 395] width 1568 height 710
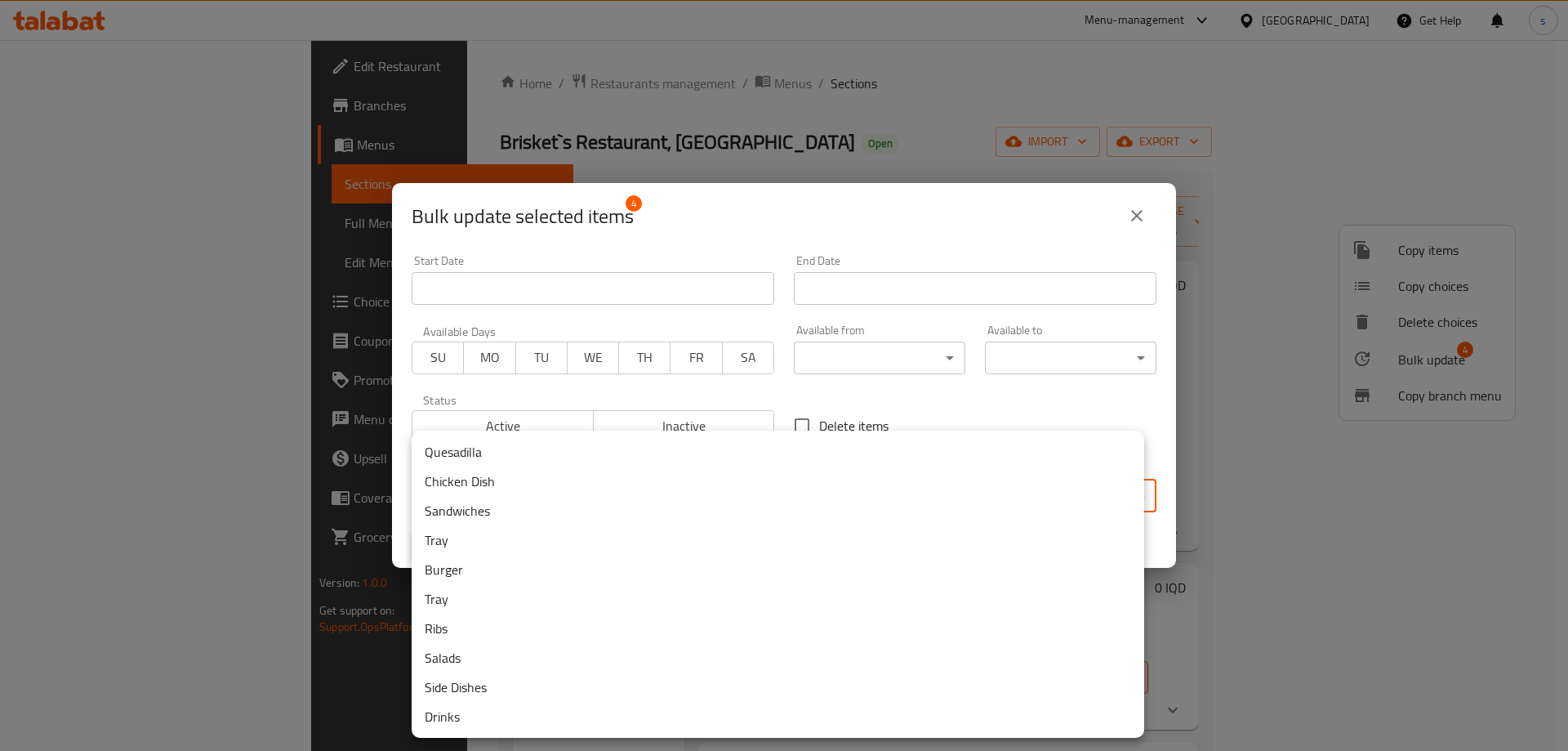
click at [493, 540] on li "Tray" at bounding box center [778, 539] width 732 height 30
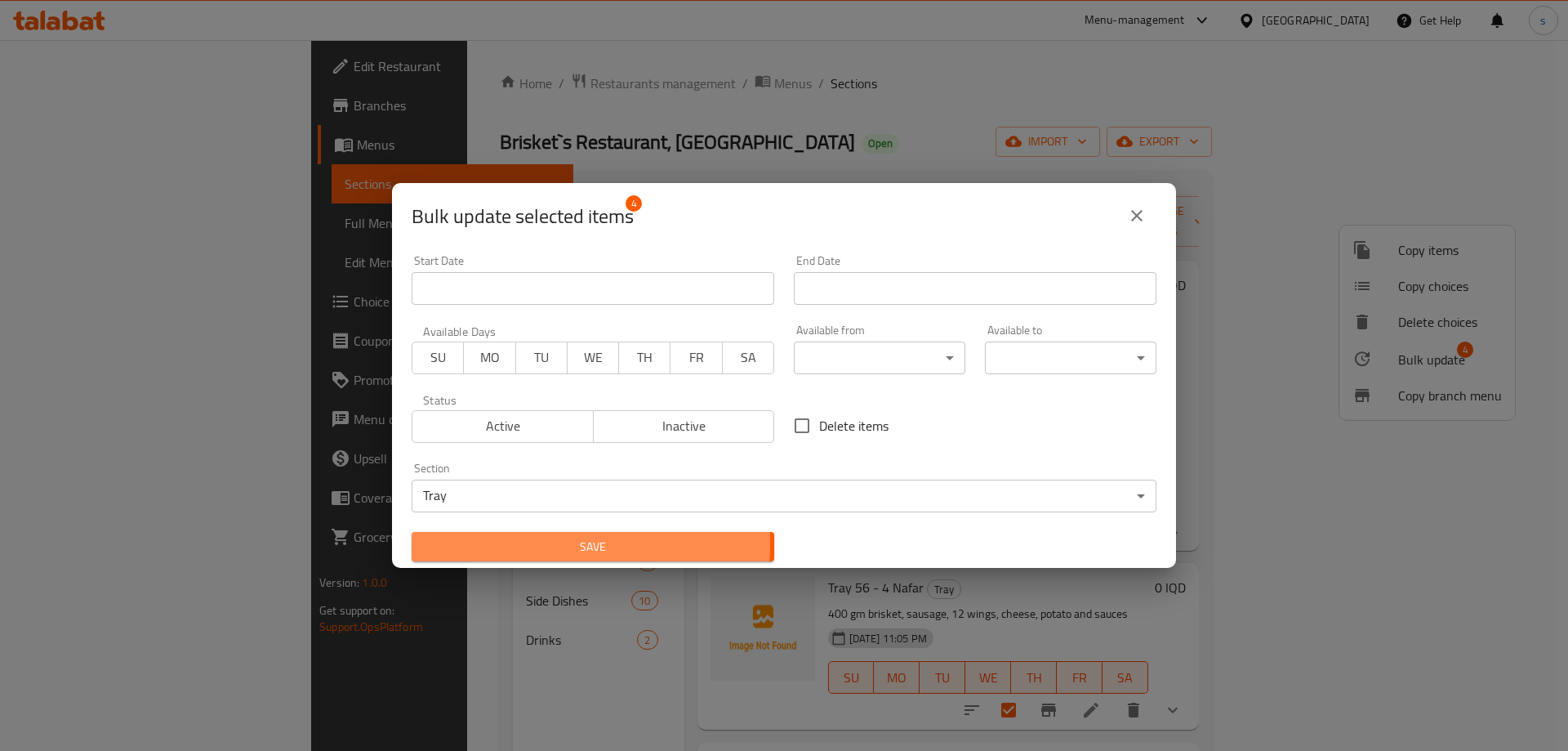
click at [498, 543] on span "Save" at bounding box center [592, 547] width 337 height 20
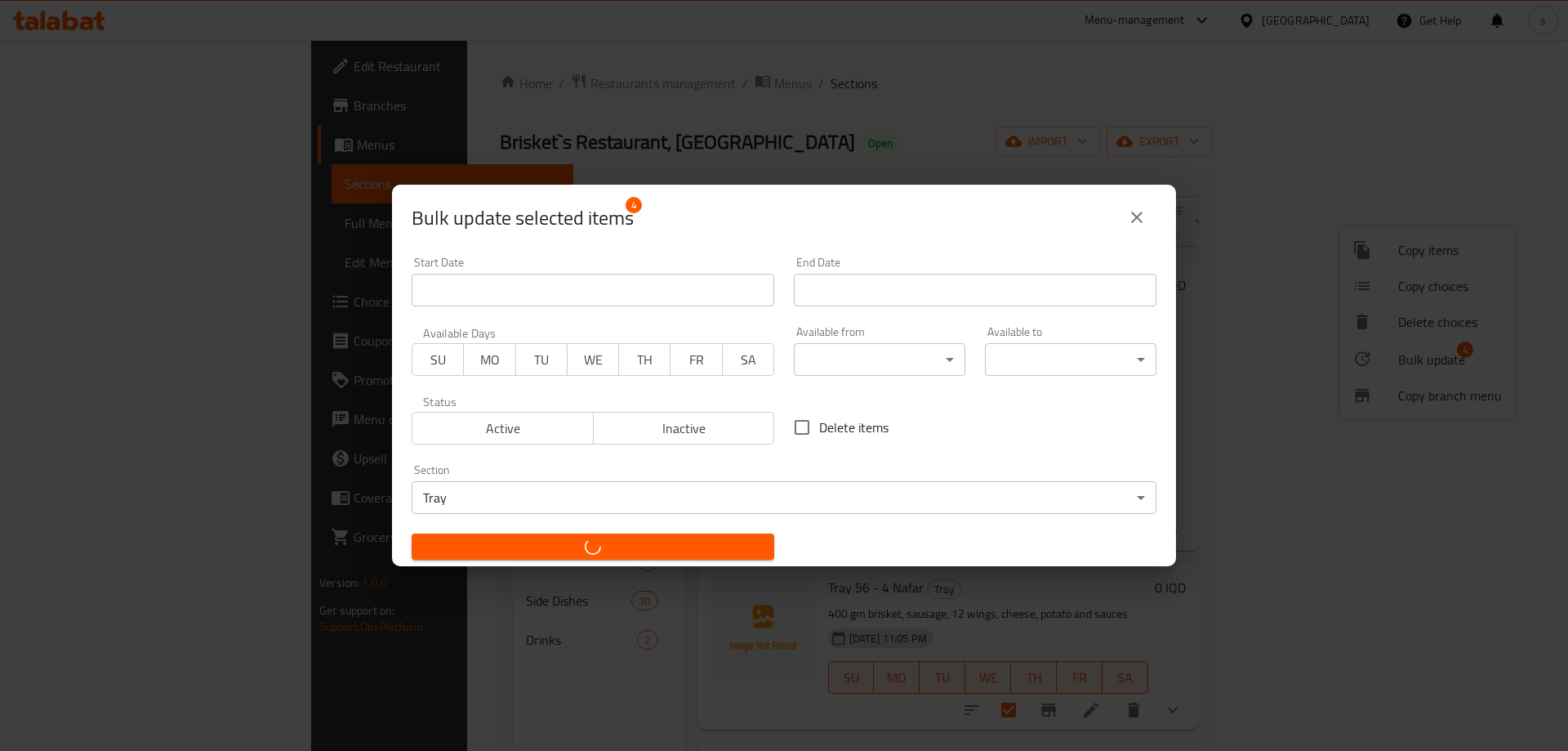
checkbox input "false"
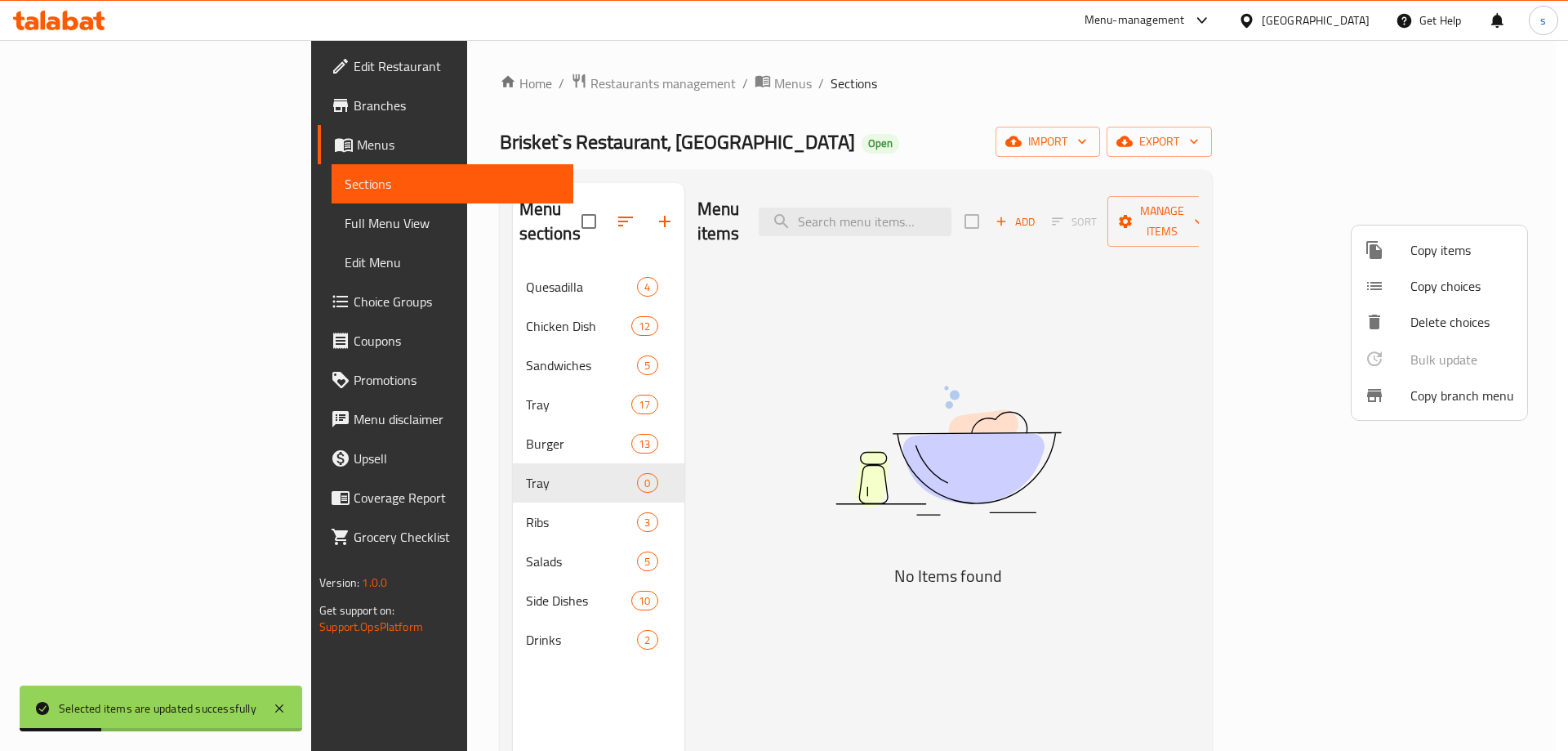
click at [653, 500] on div at bounding box center [784, 376] width 1568 height 751
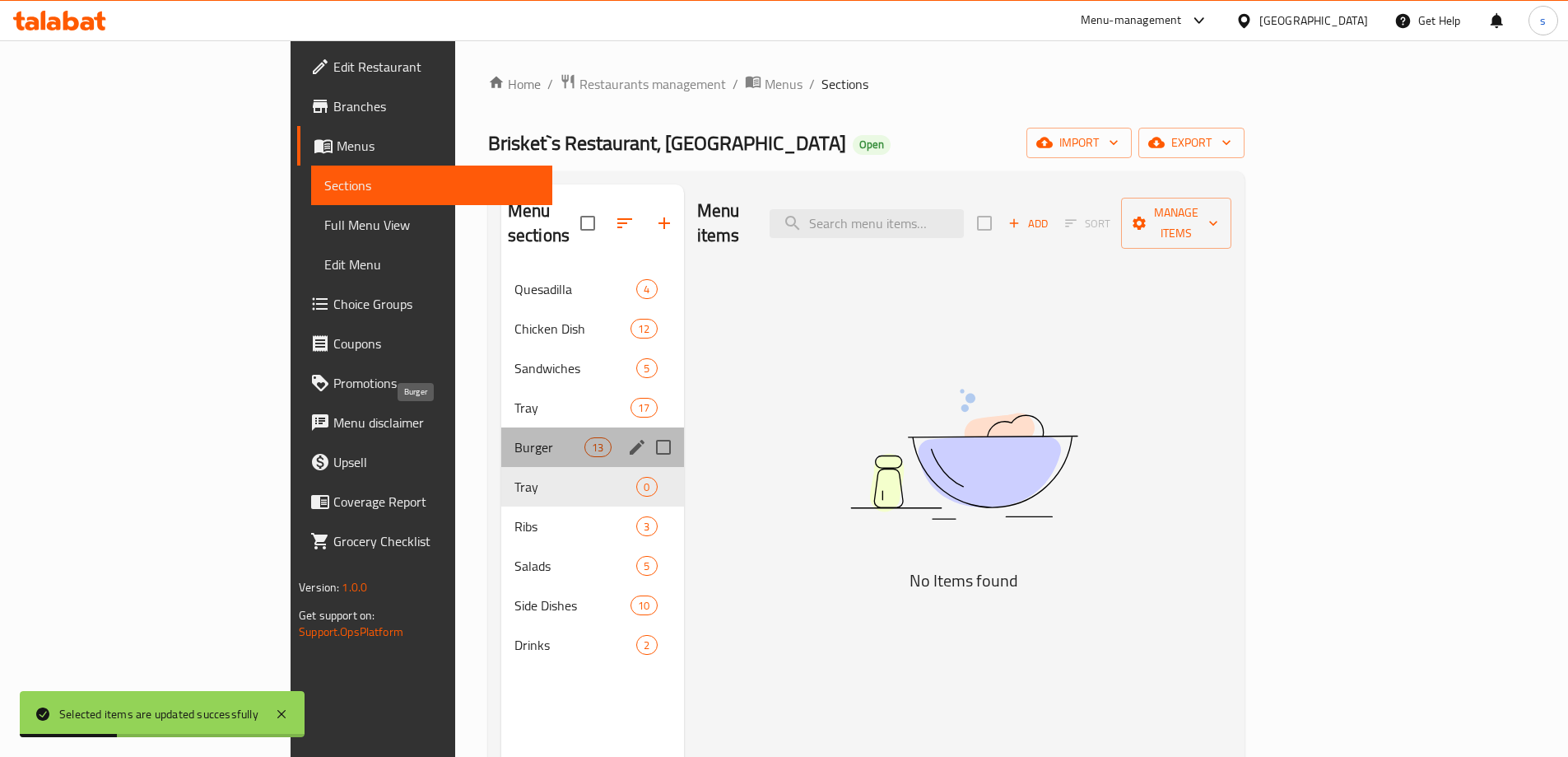
click at [514, 437] on span "Burger" at bounding box center [549, 447] width 70 height 20
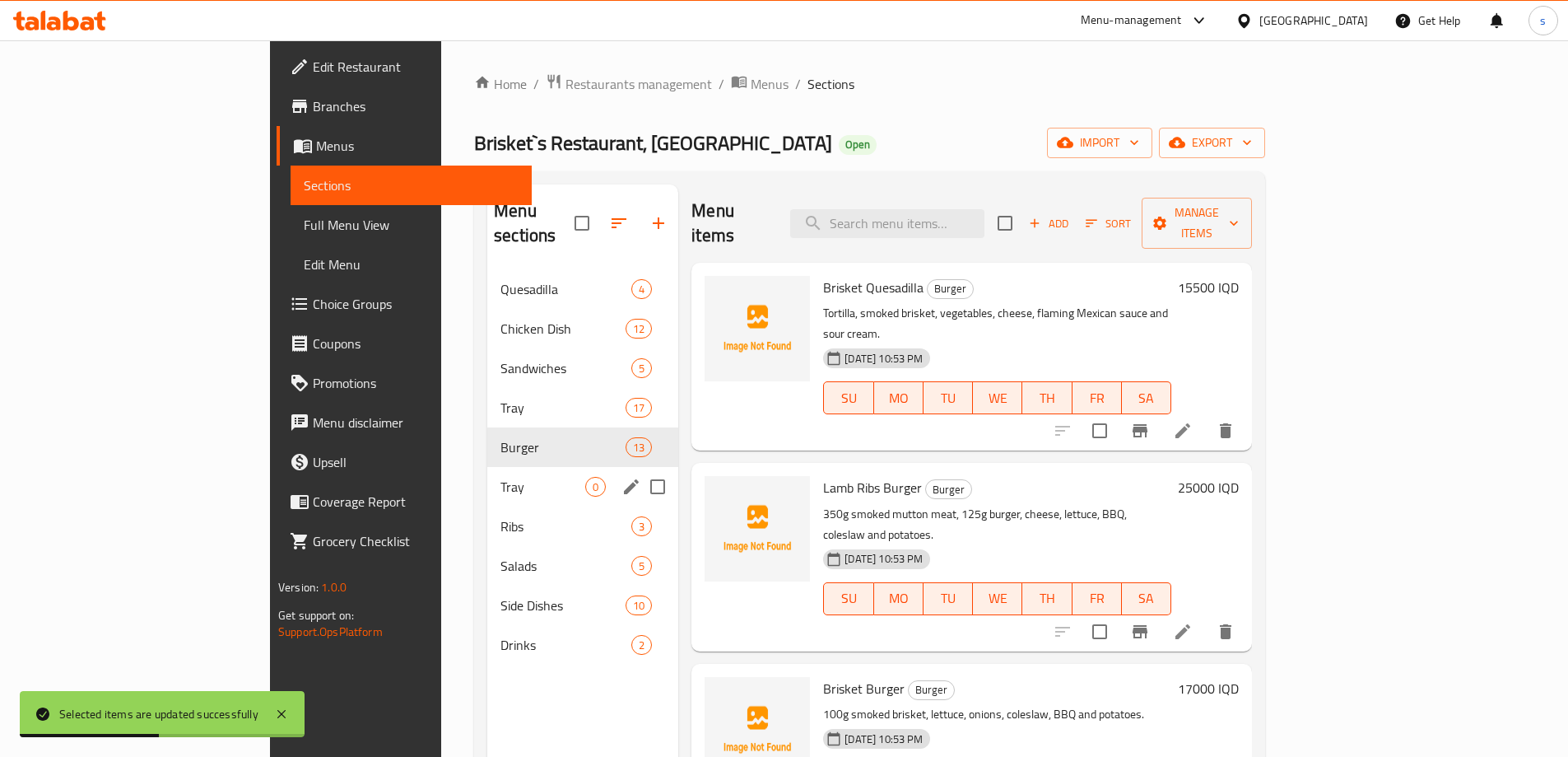
click at [501, 476] on span "Tray" at bounding box center [543, 486] width 85 height 20
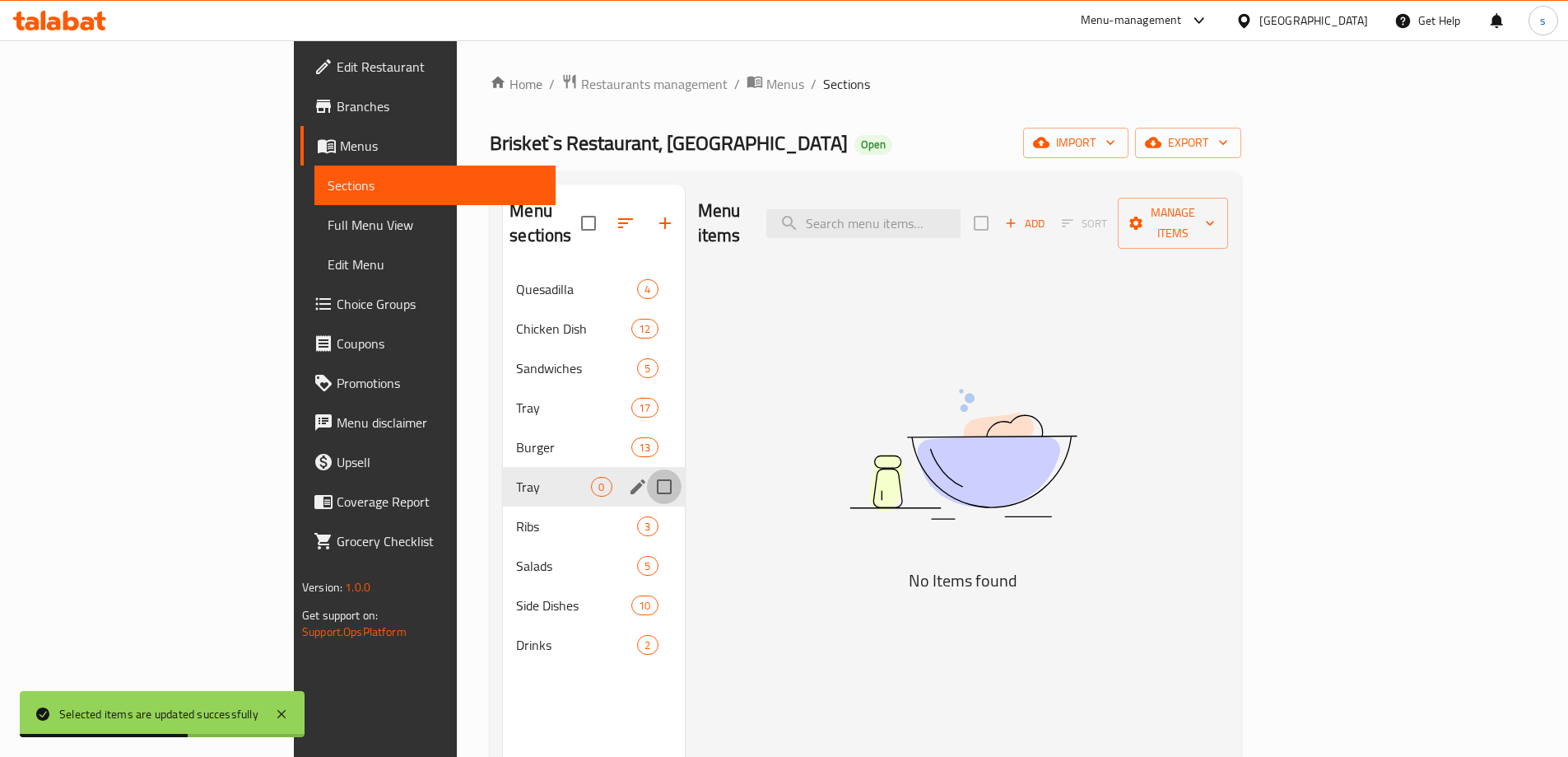
click at [647, 470] on input "Menu sections" at bounding box center [664, 487] width 35 height 35
checkbox input "true"
click at [605, 219] on icon "button" at bounding box center [615, 223] width 20 height 20
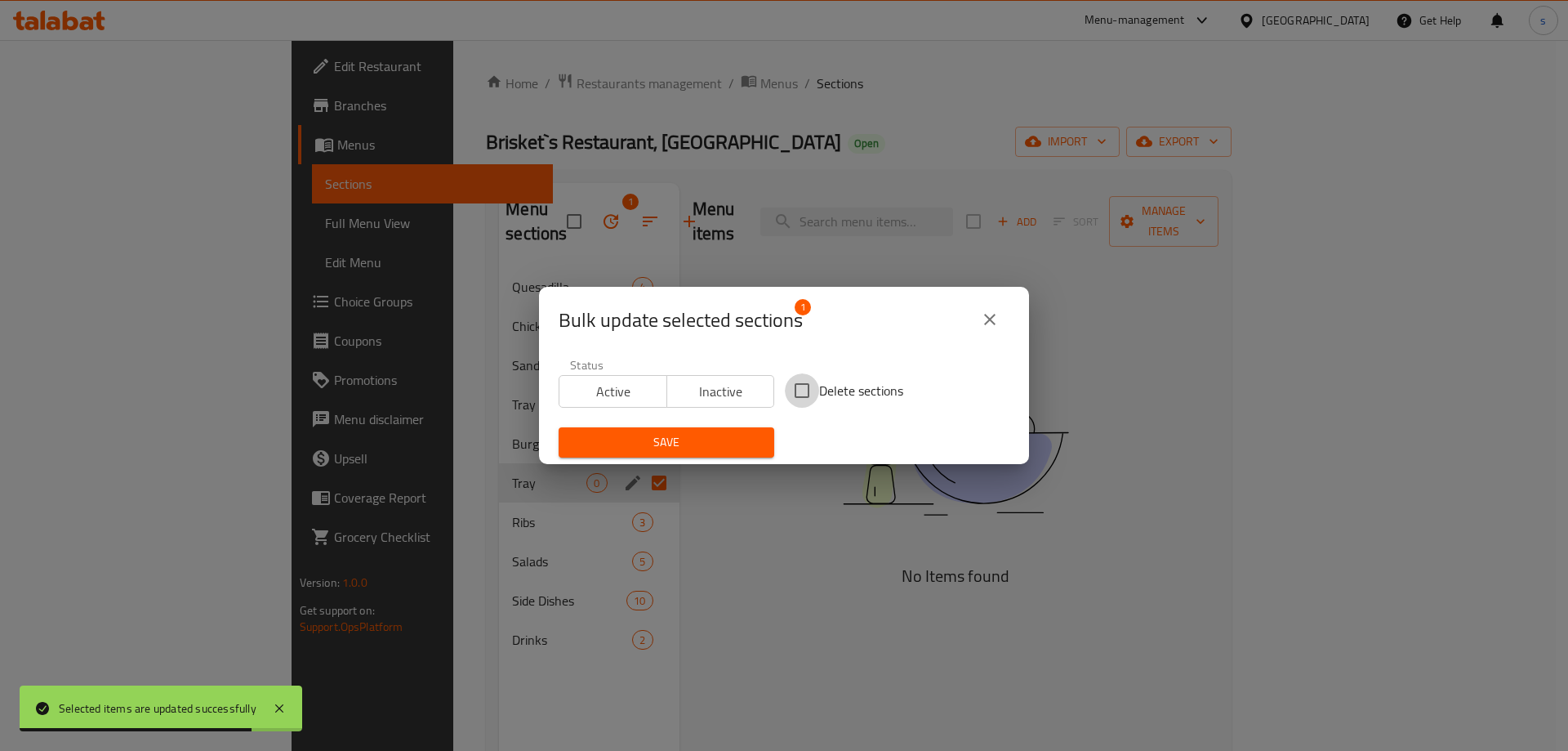
drag, startPoint x: 800, startPoint y: 393, endPoint x: 712, endPoint y: 425, distance: 93.6
click at [800, 393] on input "Delete sections" at bounding box center [801, 390] width 35 height 35
checkbox input "true"
click at [708, 428] on button "Save" at bounding box center [666, 442] width 216 height 30
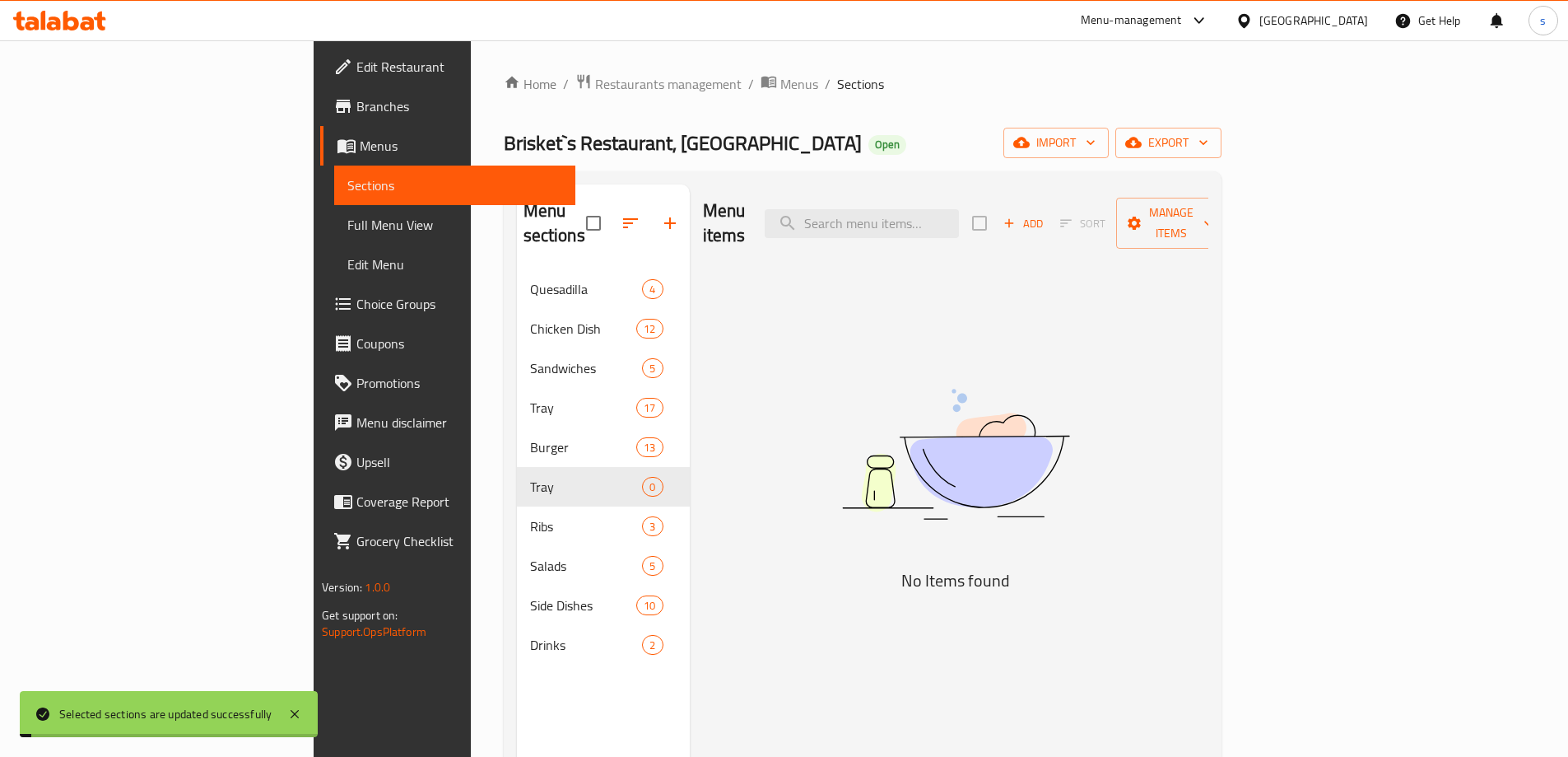
click at [334, 203] on link "Sections" at bounding box center [455, 185] width 241 height 39
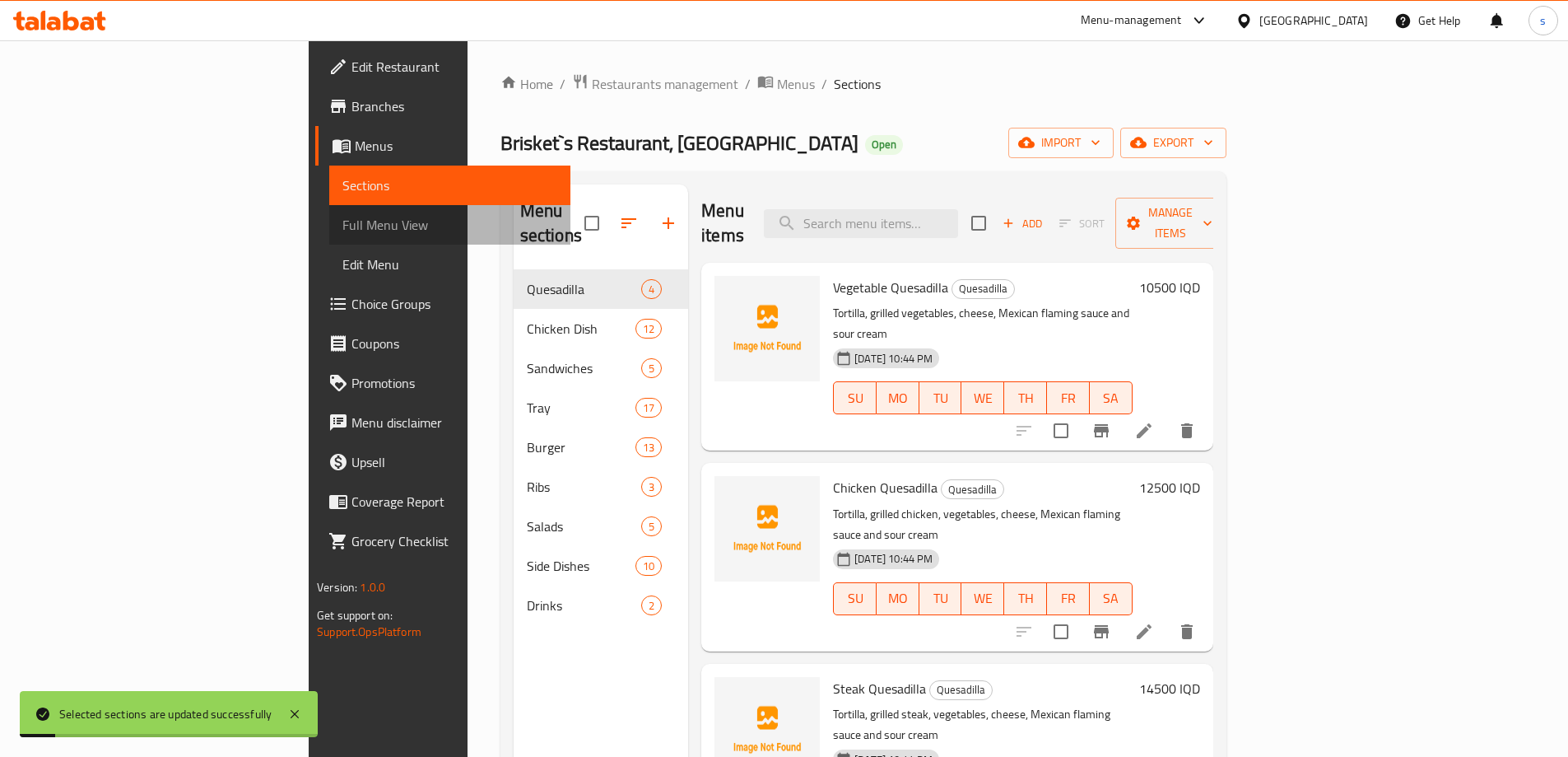
click at [343, 218] on span "Full Menu View" at bounding box center [450, 225] width 215 height 20
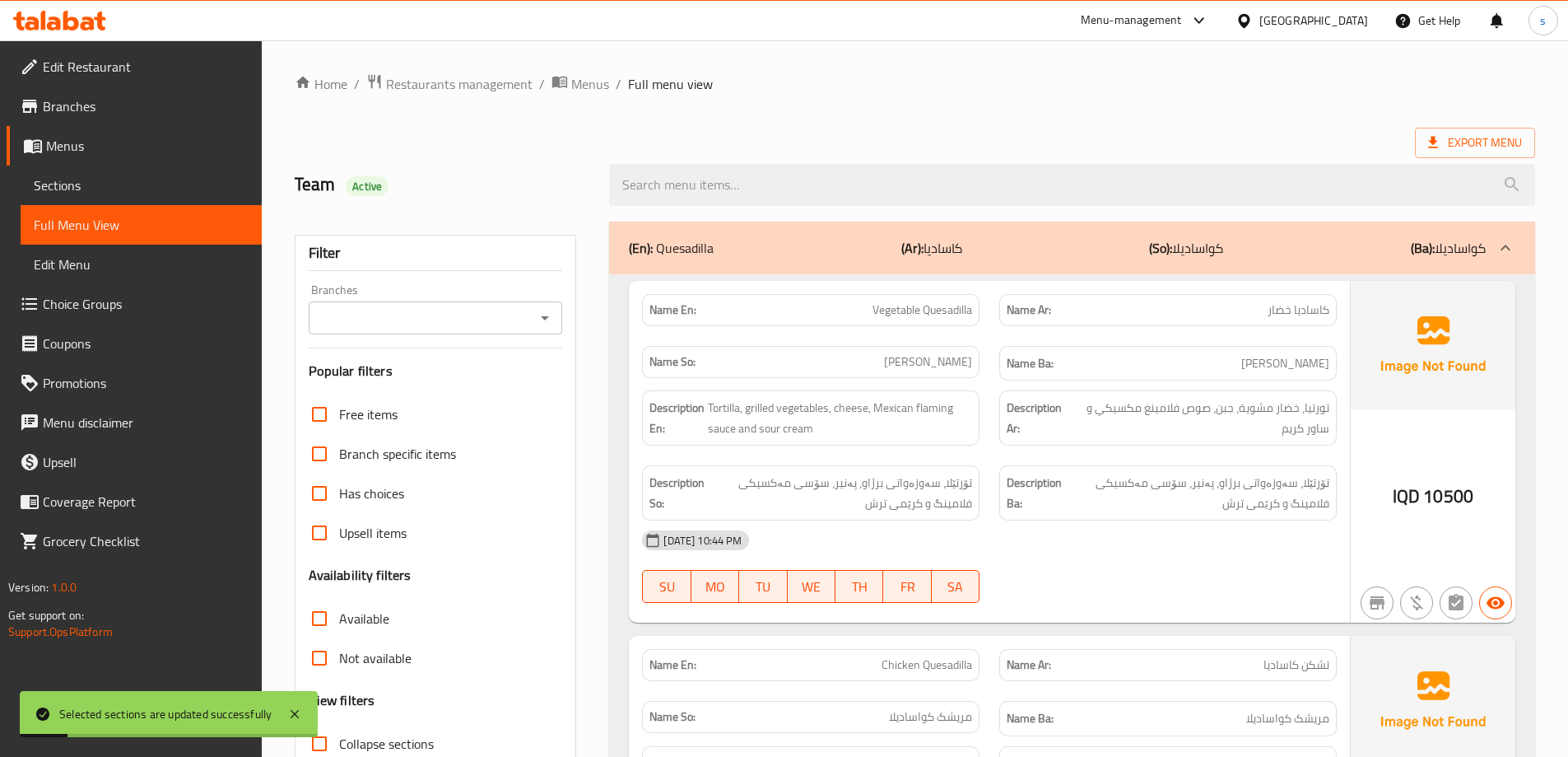
click at [553, 321] on icon "Open" at bounding box center [544, 317] width 20 height 20
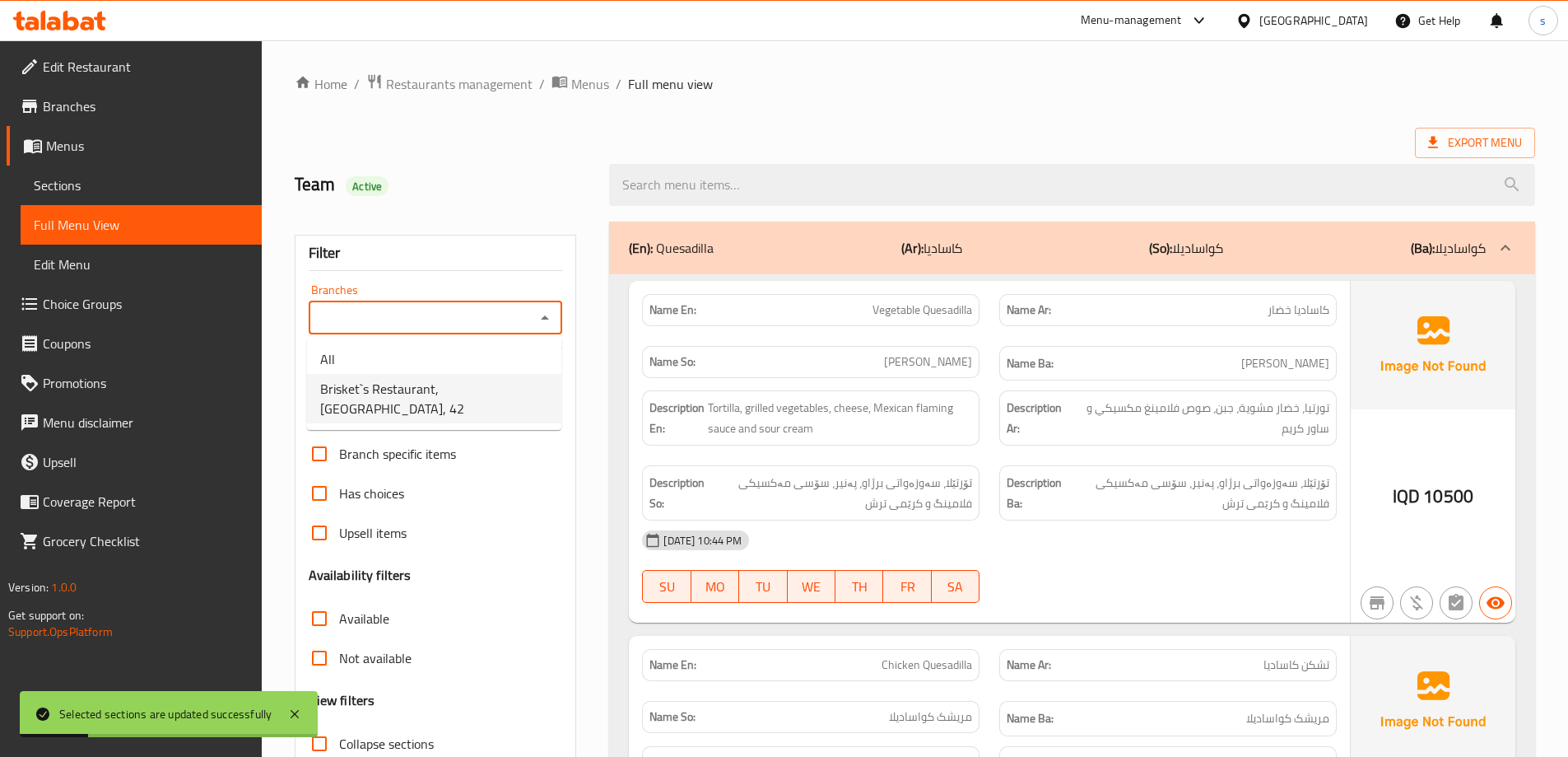
click at [508, 394] on li "Brisket`s Restaurant, Karada, 42" at bounding box center [434, 398] width 254 height 49
type input "Brisket`s Restaurant, Karada, 42"
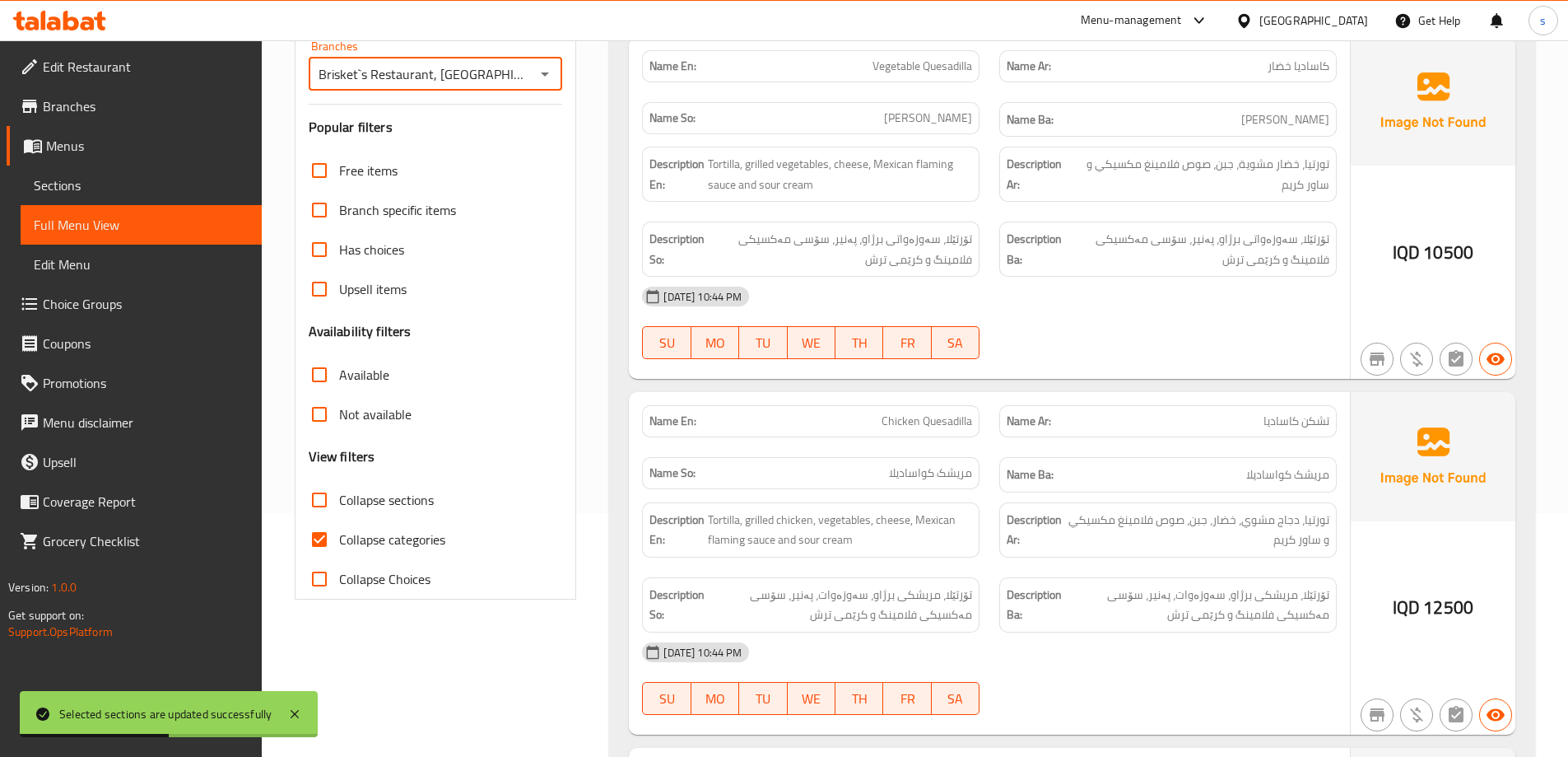
click at [323, 503] on input "Collapse sections" at bounding box center [319, 499] width 39 height 39
checkbox input "true"
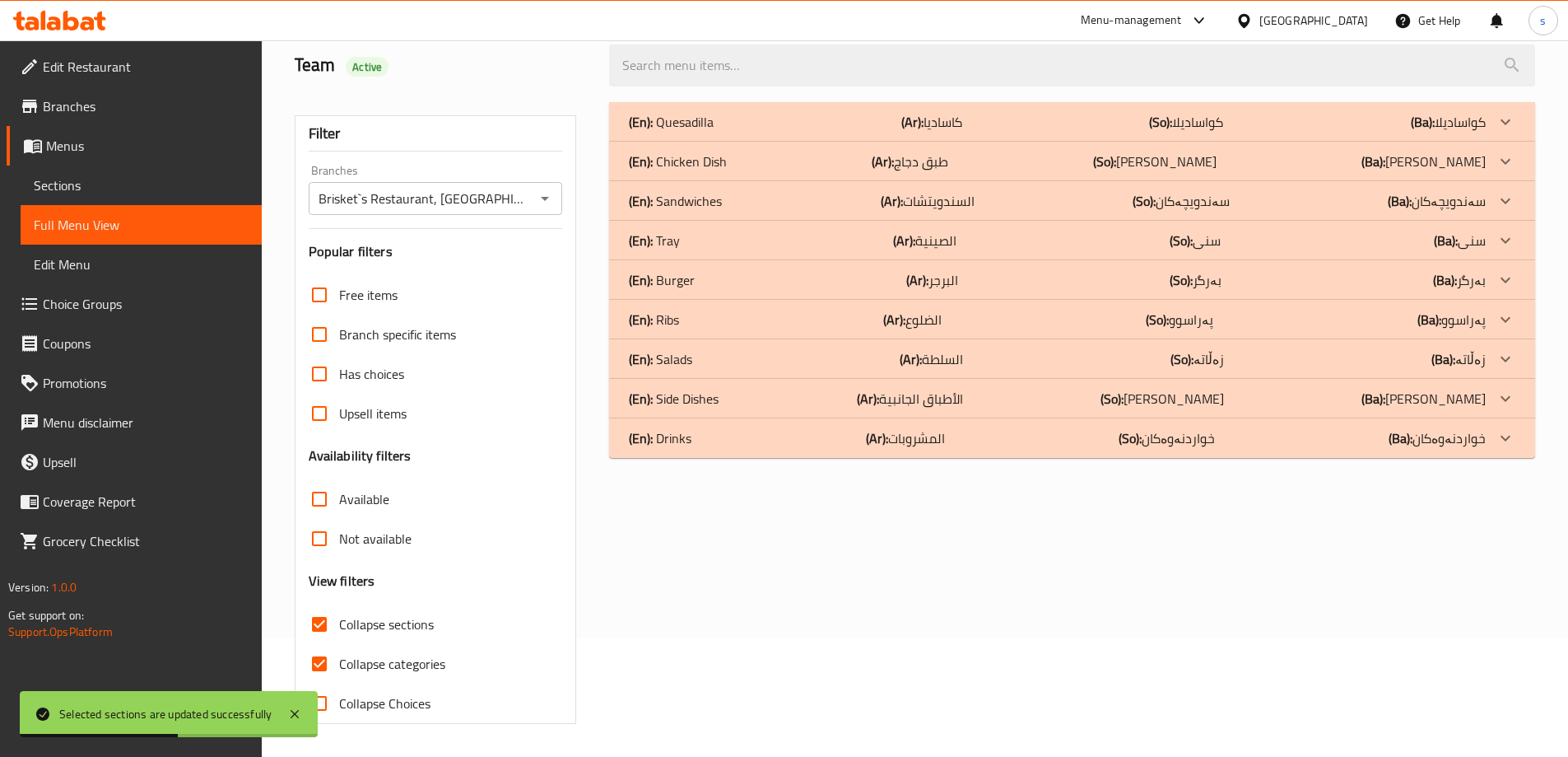
click at [317, 644] on input "Collapse categories" at bounding box center [319, 663] width 39 height 39
checkbox input "false"
click at [793, 235] on div "(En): Tray (Ar): الصينية (So): سنی (Ba): سنی" at bounding box center [1058, 240] width 857 height 20
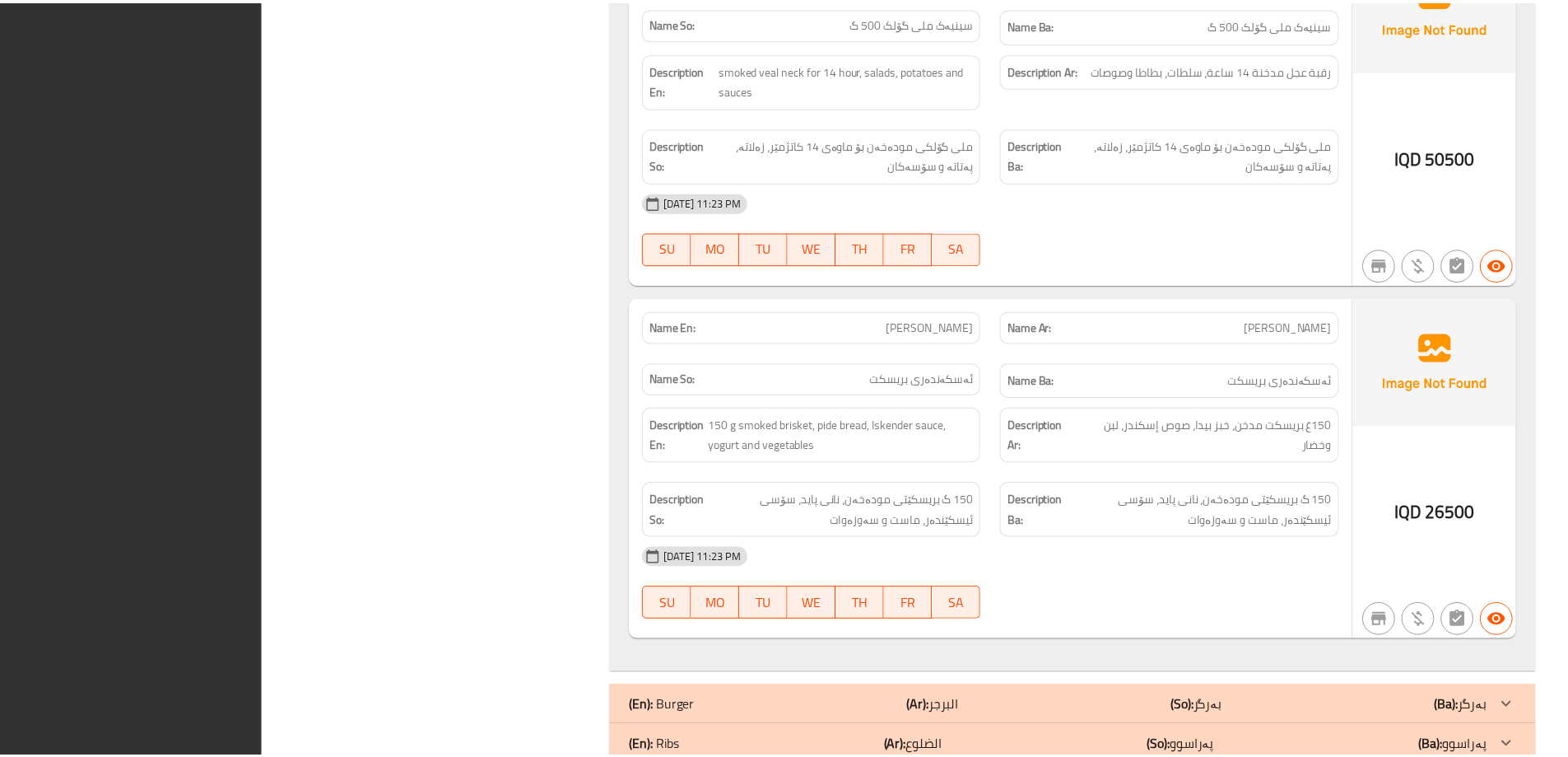
scroll to position [7173, 0]
